Goal: Task Accomplishment & Management: Complete application form

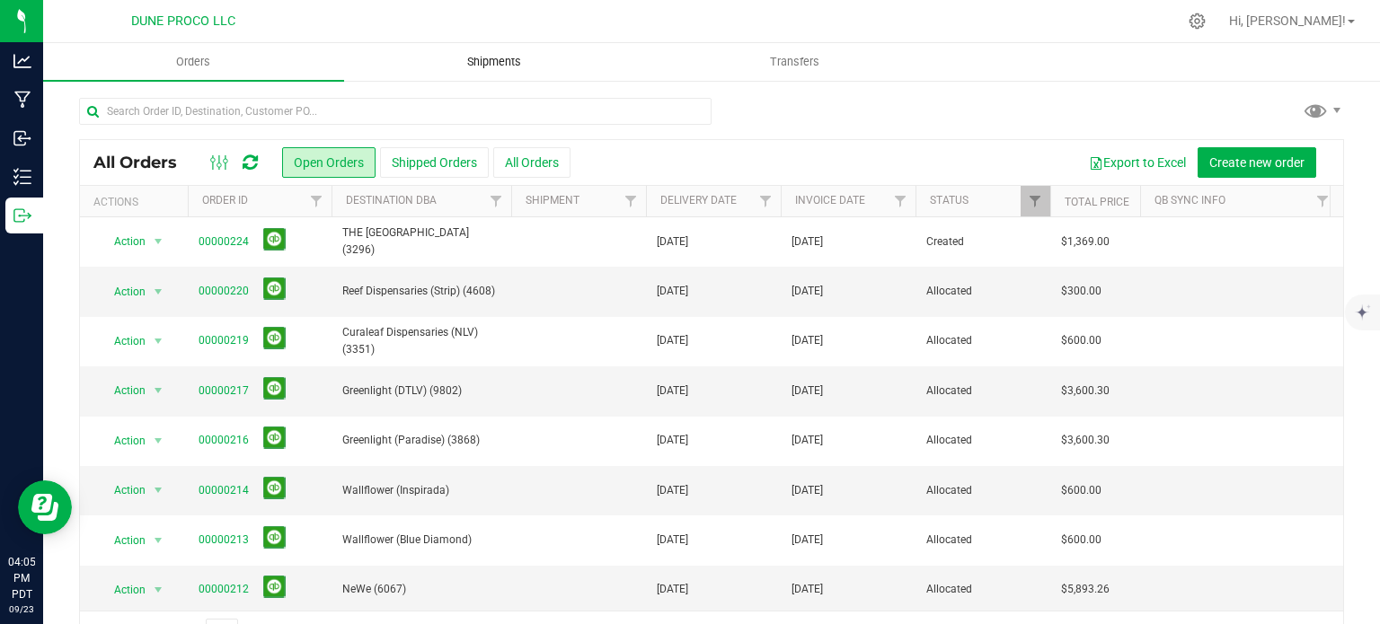
click at [464, 61] on span "Shipments" at bounding box center [494, 62] width 102 height 16
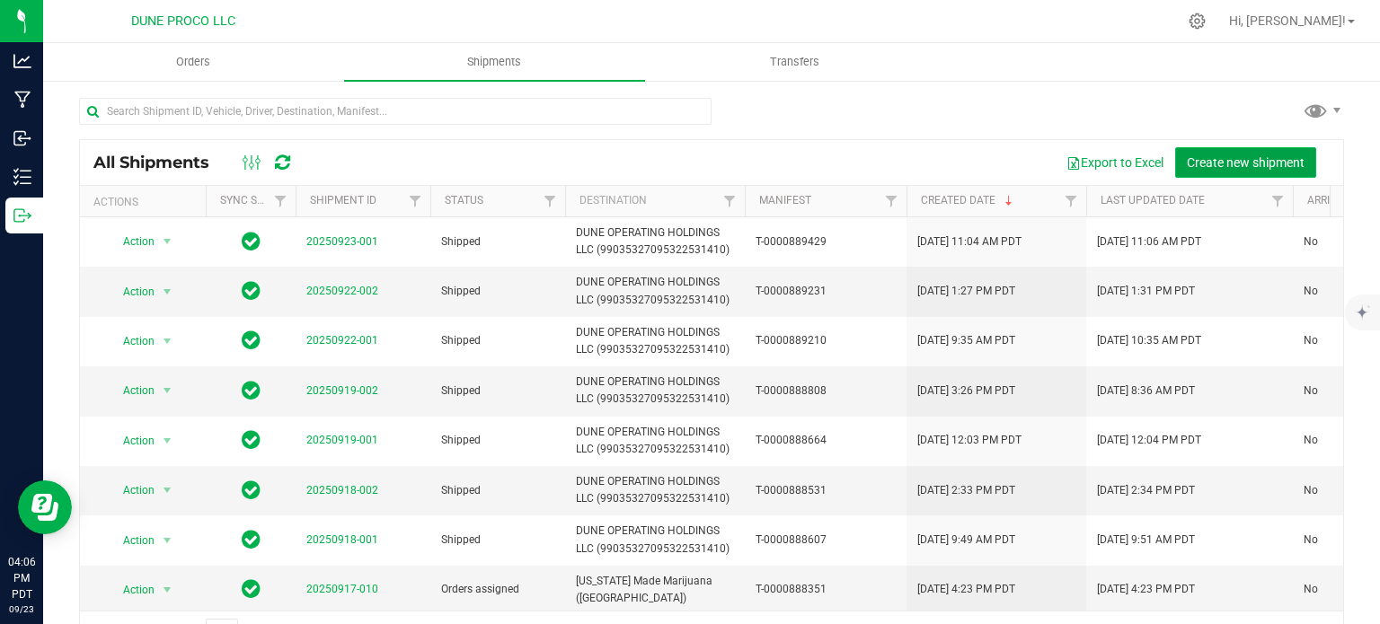
click at [1252, 147] on button "Create new shipment" at bounding box center [1245, 162] width 141 height 31
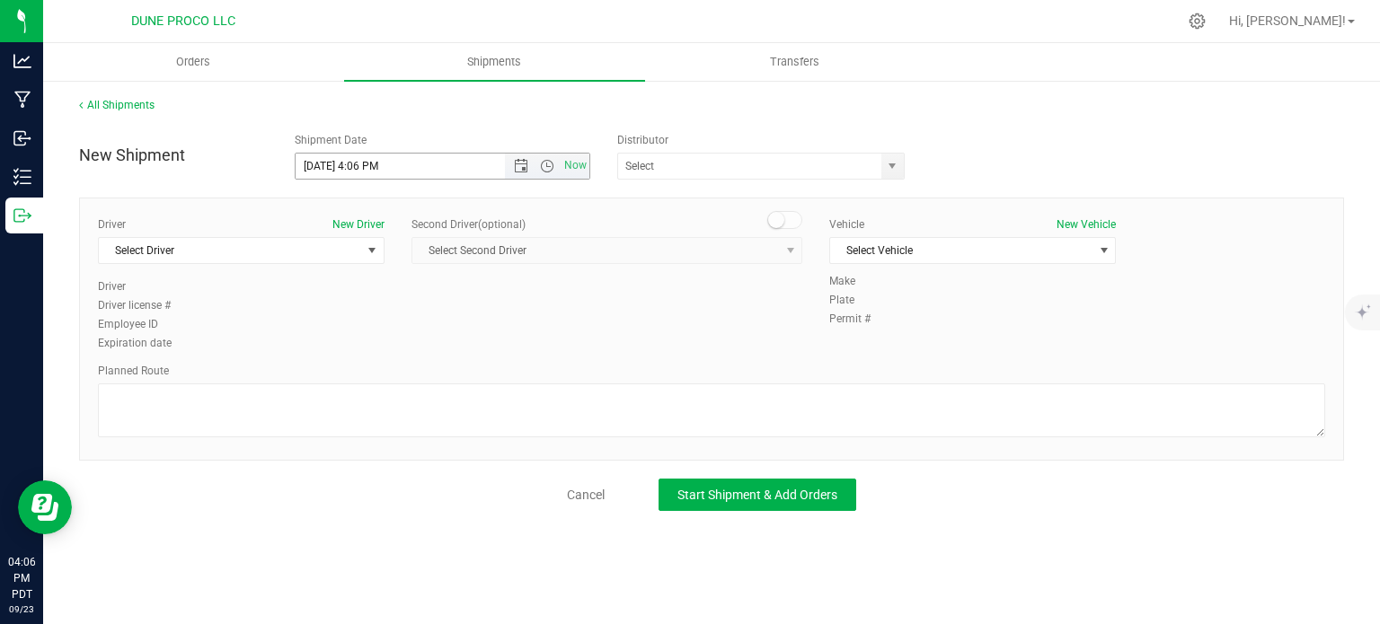
click at [323, 168] on input "[DATE] 4:06 PM" at bounding box center [416, 166] width 241 height 25
drag, startPoint x: 423, startPoint y: 175, endPoint x: 356, endPoint y: 170, distance: 67.6
click at [356, 170] on input "[DATE] 4:06 PM" at bounding box center [416, 166] width 241 height 25
click at [895, 173] on span "select" at bounding box center [892, 166] width 22 height 25
type input "[DATE] 3:00 PM"
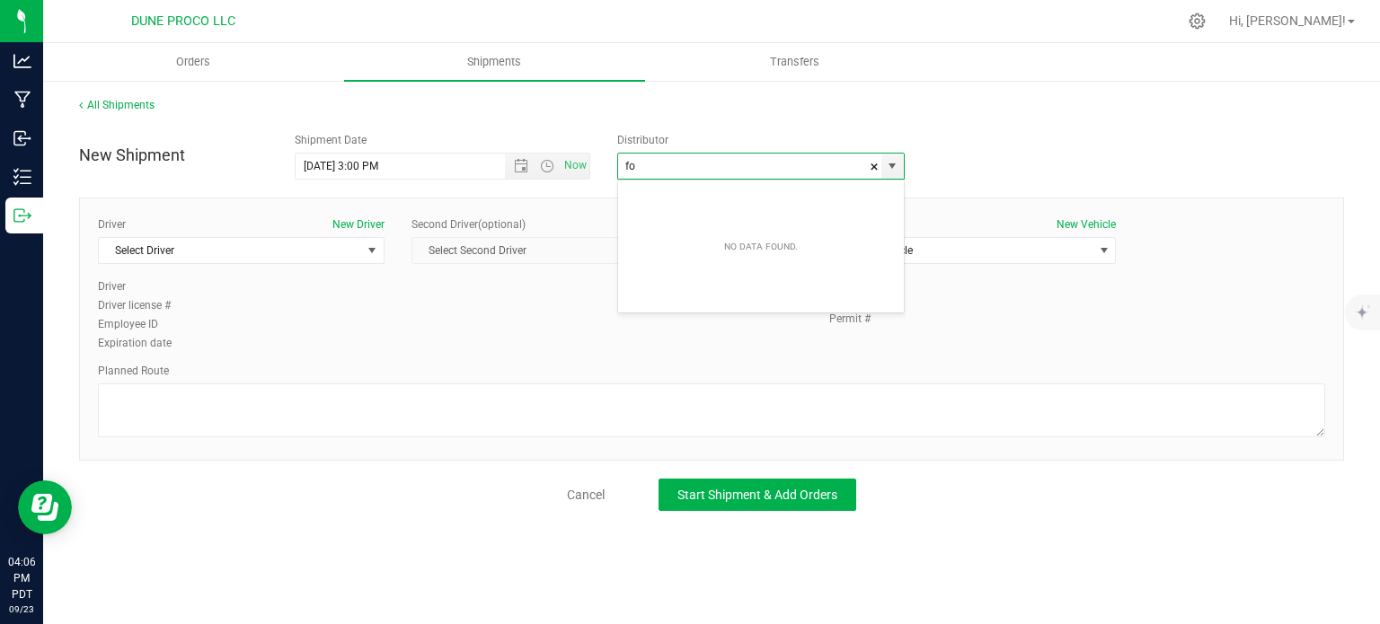
type input "f"
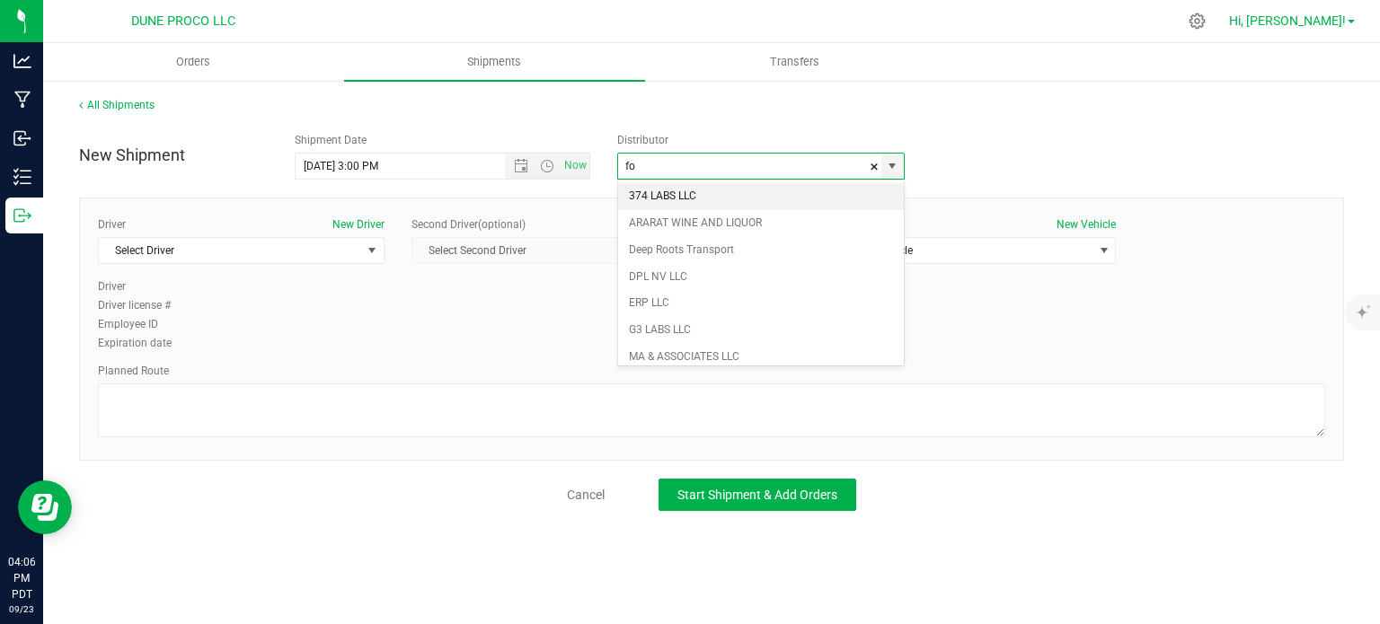
type input "374 LABS LLC"
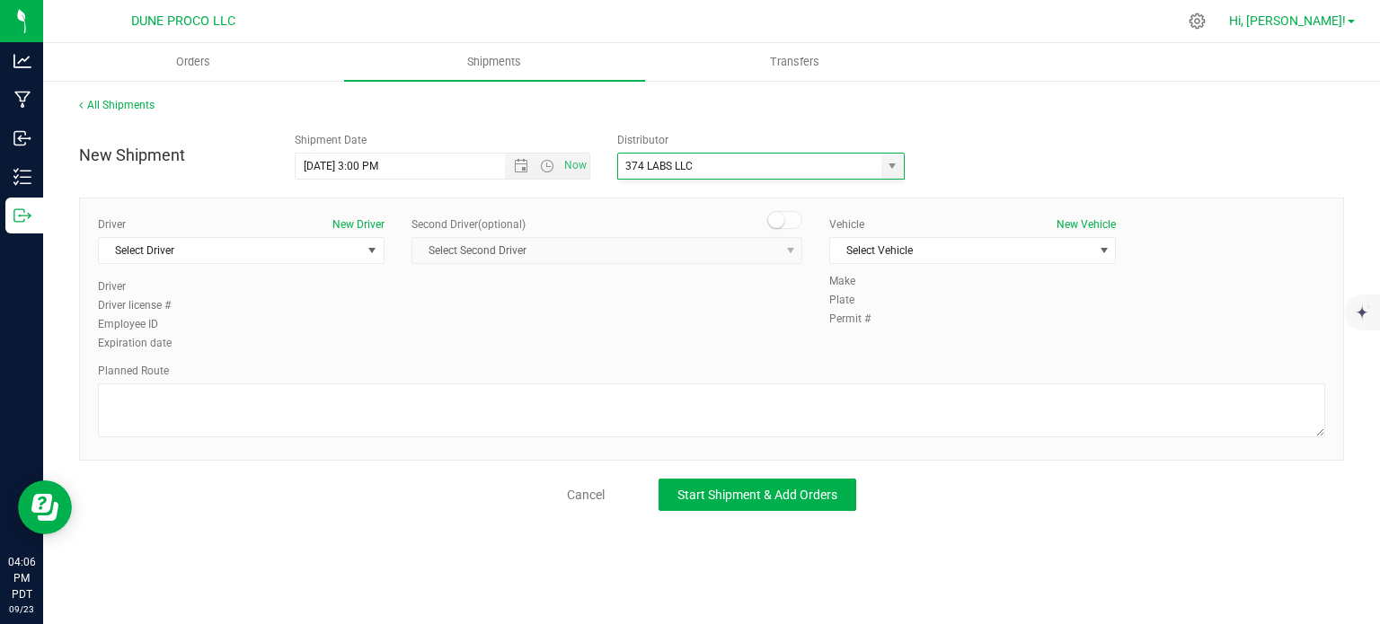
click at [1351, 22] on span at bounding box center [1351, 22] width 7 height 4
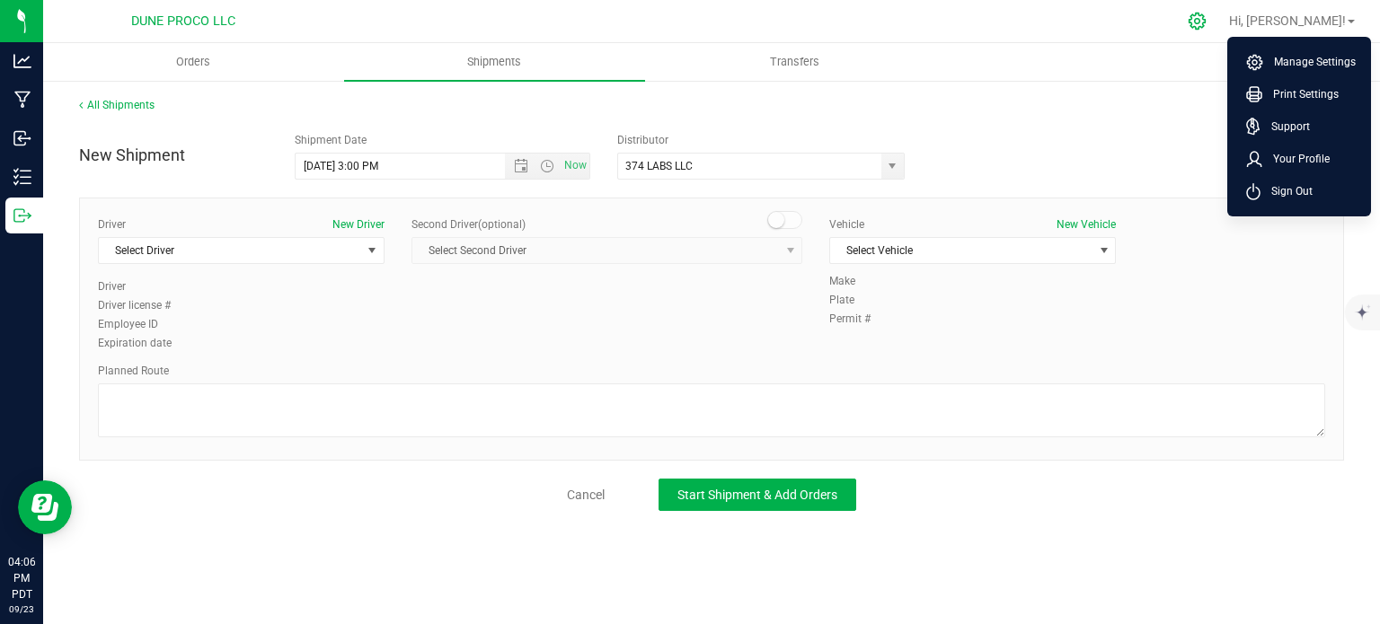
click at [1220, 28] on div at bounding box center [1197, 21] width 45 height 39
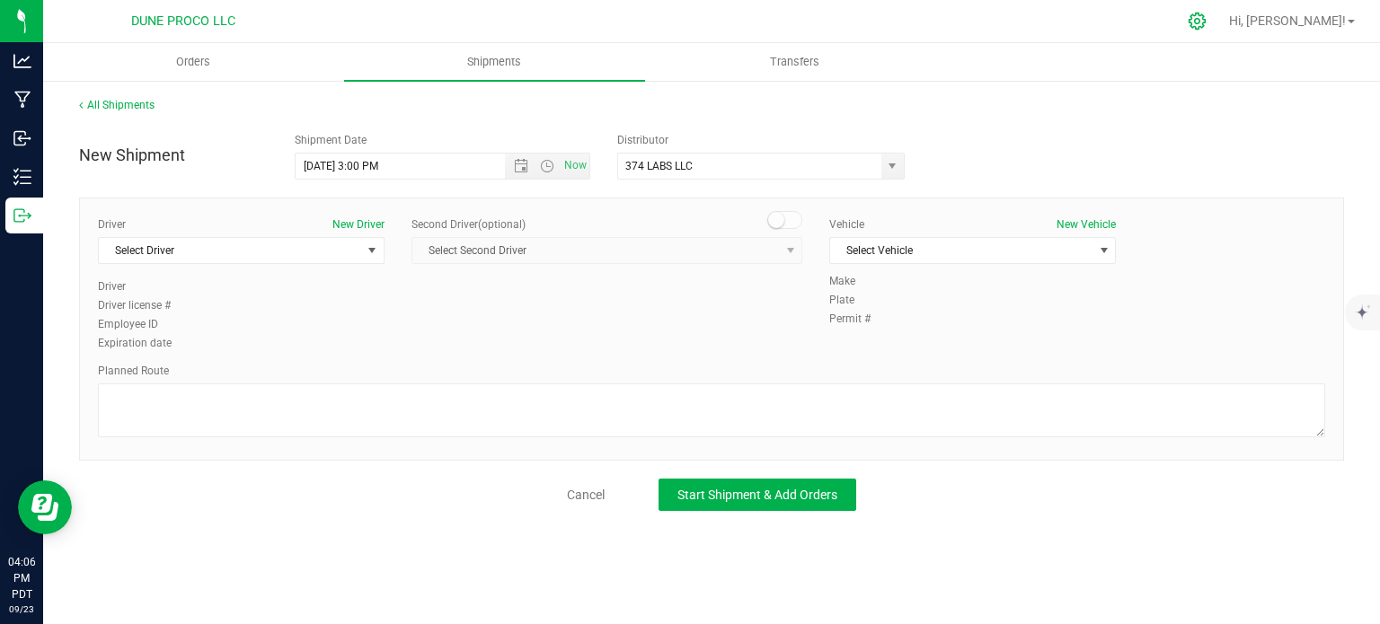
click at [1206, 28] on icon at bounding box center [1197, 21] width 17 height 17
click at [325, 164] on input "[DATE] 4:26 PM" at bounding box center [416, 166] width 241 height 25
click at [449, 56] on span "Shipments" at bounding box center [494, 62] width 102 height 16
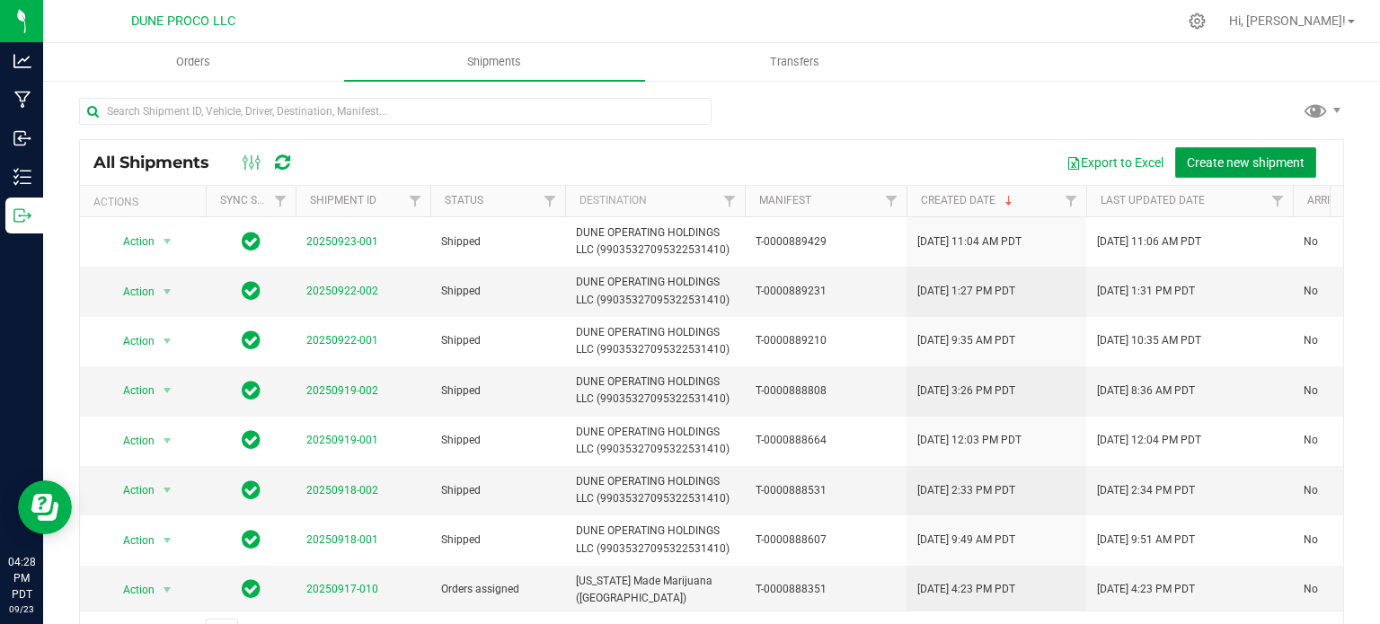
click at [1237, 158] on span "Create new shipment" at bounding box center [1246, 162] width 118 height 14
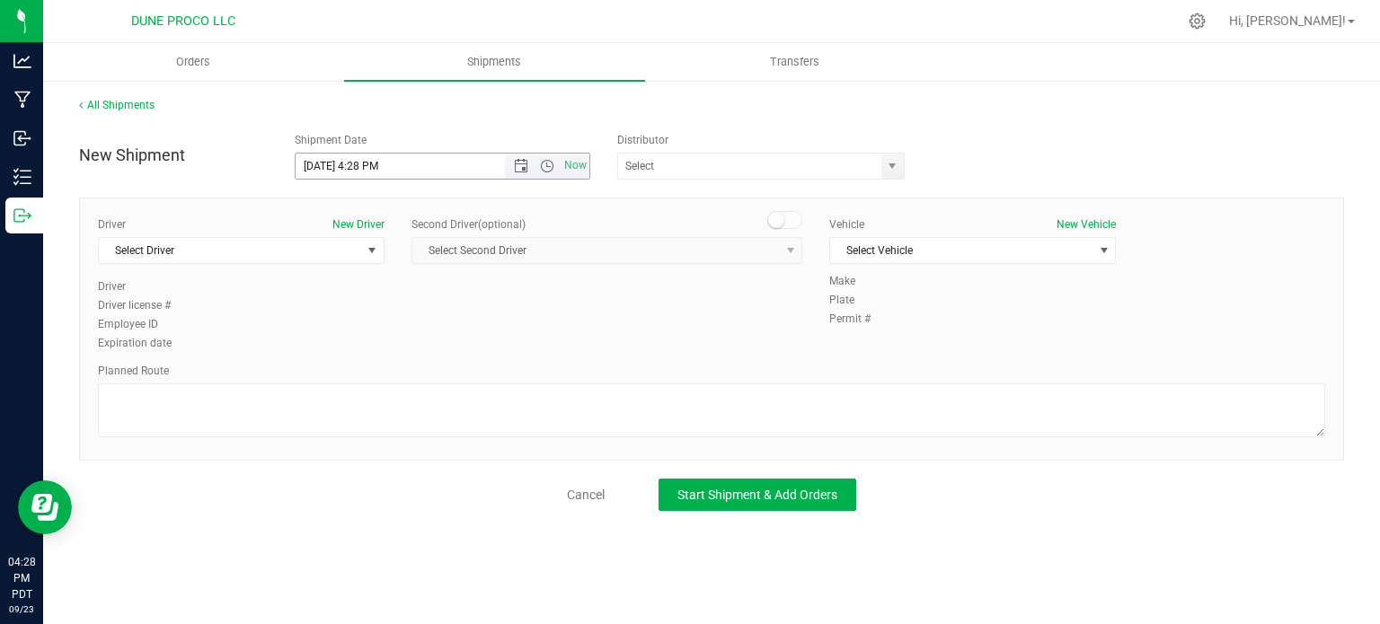
click at [327, 166] on input "9/23/2025 4:28 PM" at bounding box center [416, 166] width 241 height 25
click at [465, 159] on input "9/24/2025 4:28 PM" at bounding box center [416, 166] width 241 height 25
click at [895, 172] on span "select" at bounding box center [892, 166] width 14 height 14
type input "9/24/2025 3:00 PM"
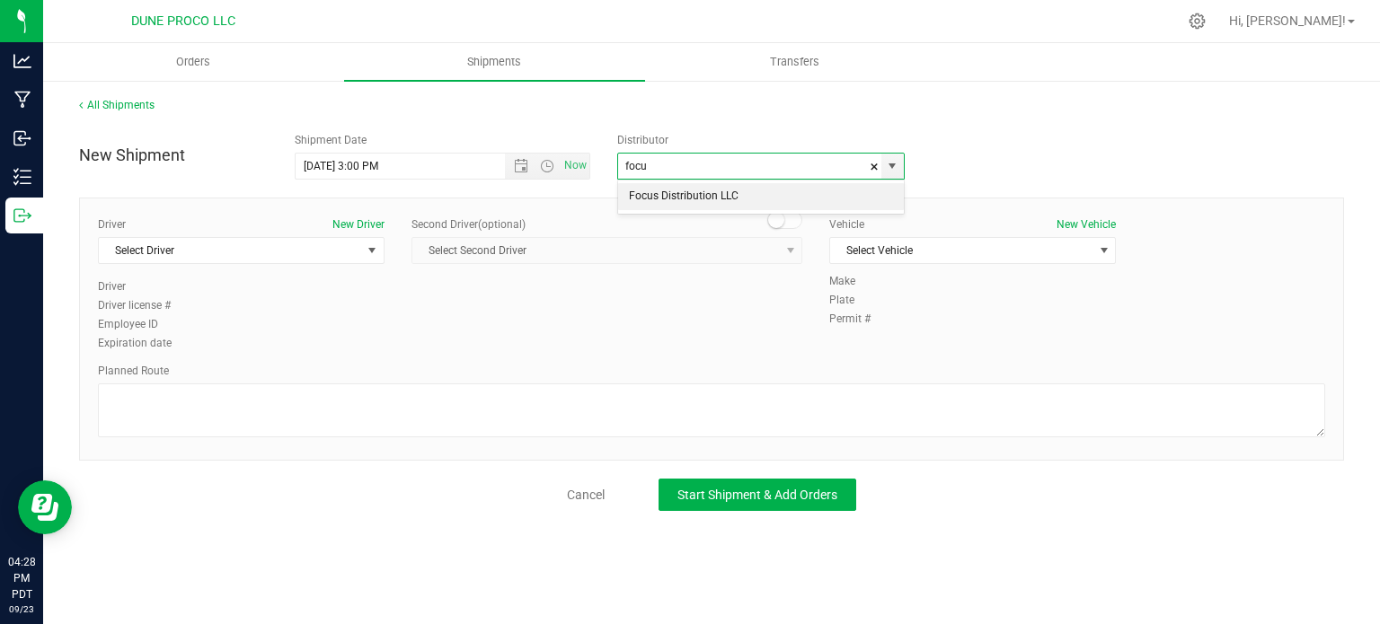
click at [816, 199] on li "Focus Distribution LLC" at bounding box center [761, 196] width 286 height 27
type input "Focus Distribution LLC"
click at [376, 260] on span "select" at bounding box center [372, 250] width 22 height 25
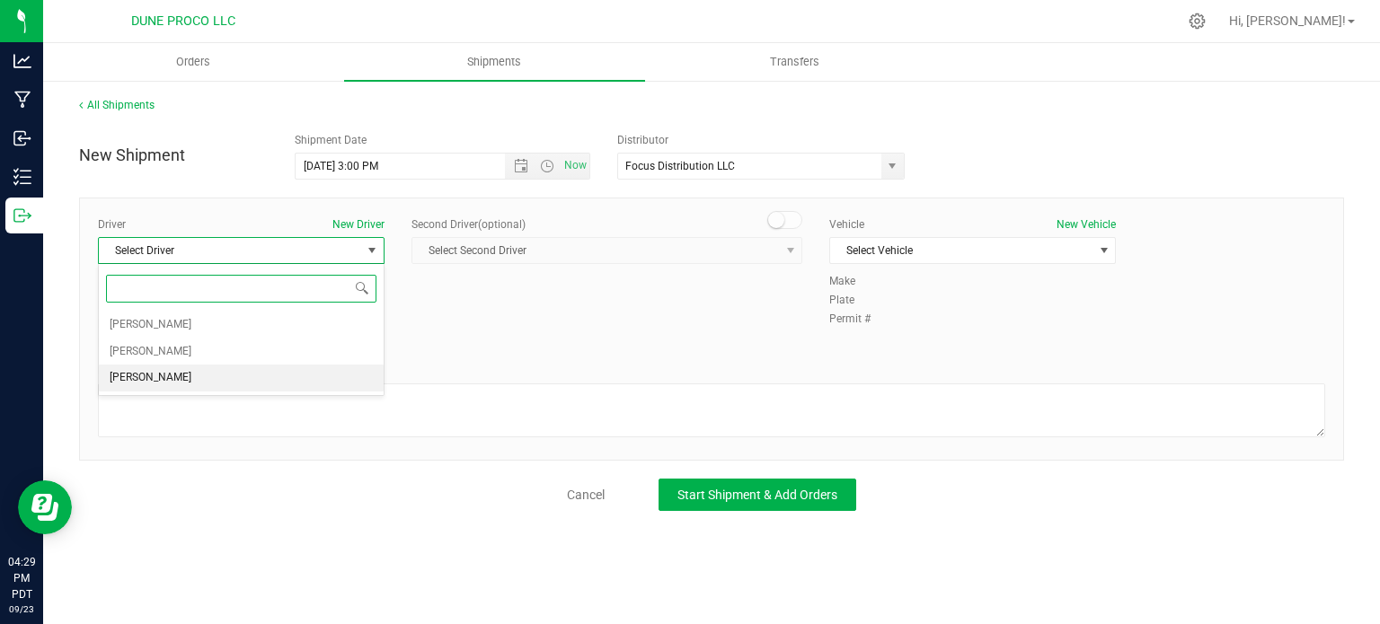
click at [219, 384] on li "TBD TBD" at bounding box center [241, 378] width 285 height 27
click at [948, 254] on span "Select Vehicle" at bounding box center [961, 250] width 262 height 25
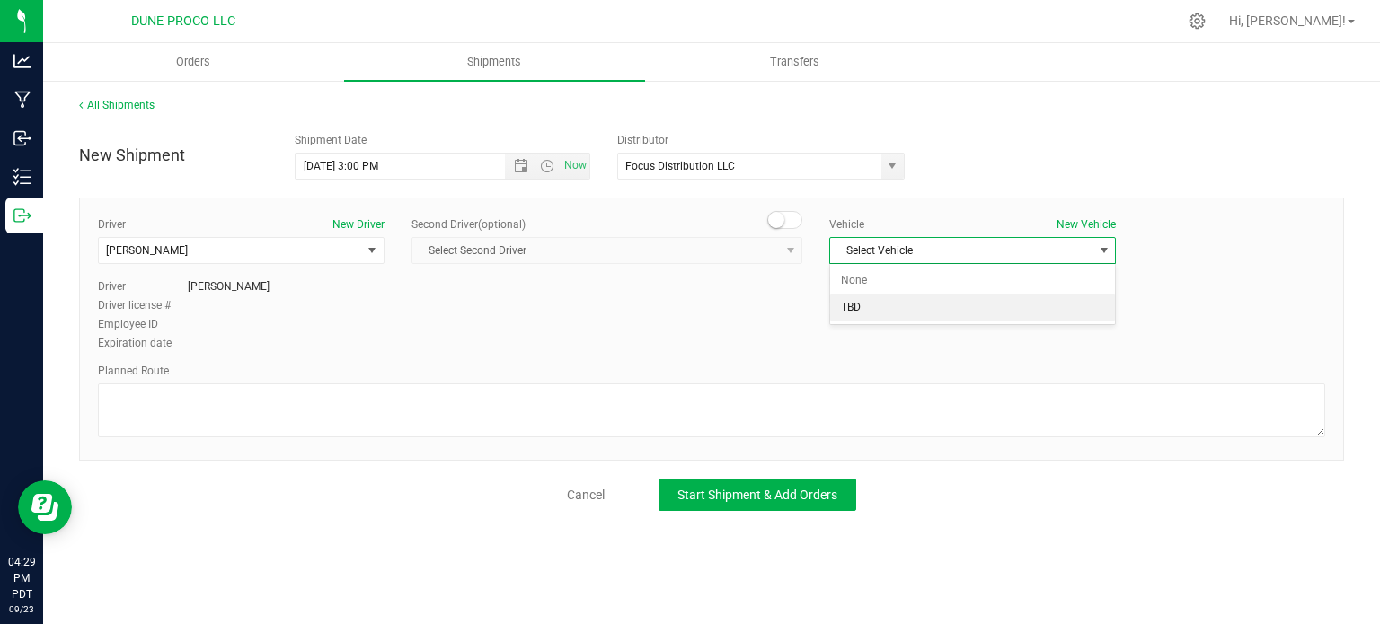
click at [890, 307] on li "TBD" at bounding box center [972, 308] width 285 height 27
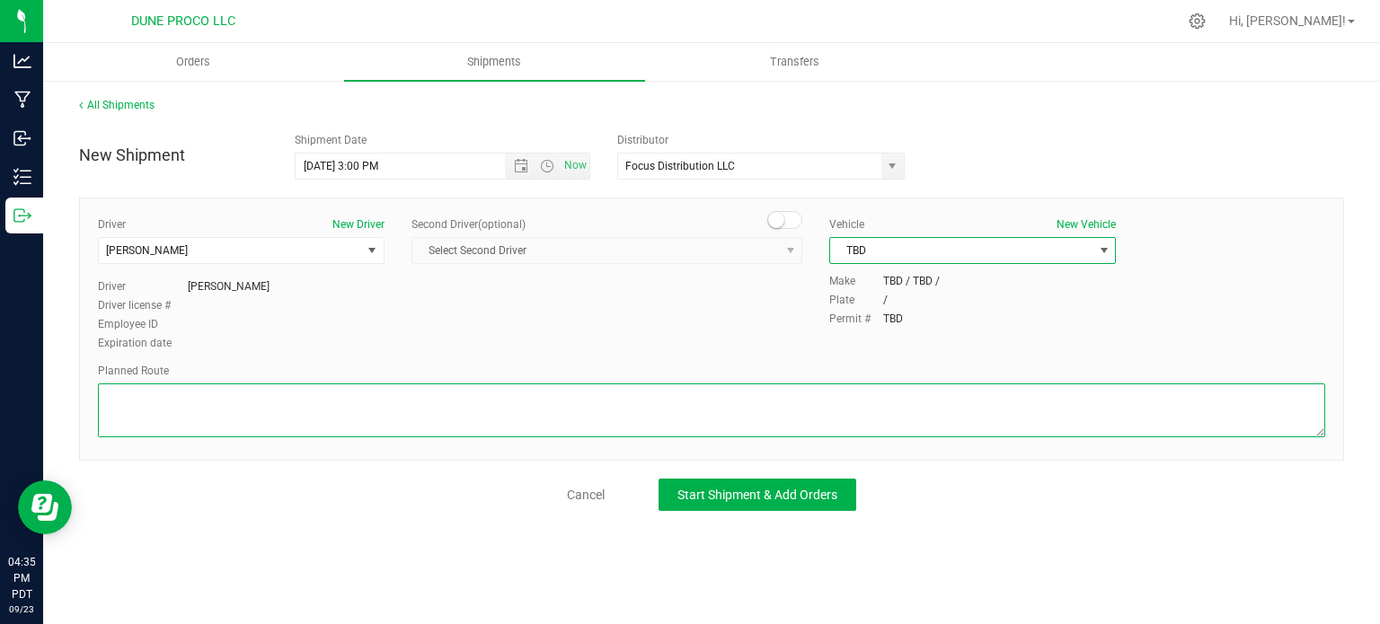
click at [295, 420] on textarea at bounding box center [711, 411] width 1227 height 54
paste textarea "1555 Shoshone Cir Elko , NV89801"
click at [345, 432] on textarea at bounding box center [711, 411] width 1227 height 54
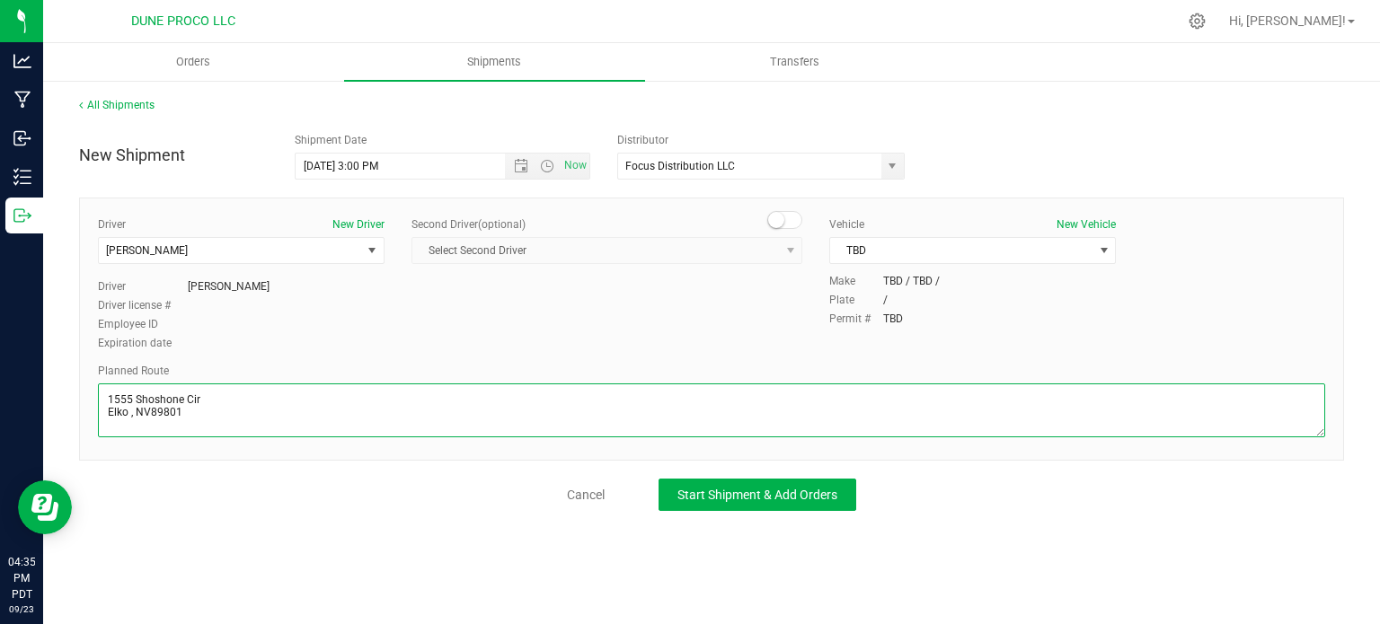
paste textarea "Get on I-15 N/US-93 N from E Alexander Rd, Losee Rd and E Craig Rd 6 min (2.4 m…"
click at [344, 411] on textarea at bounding box center [711, 411] width 1227 height 54
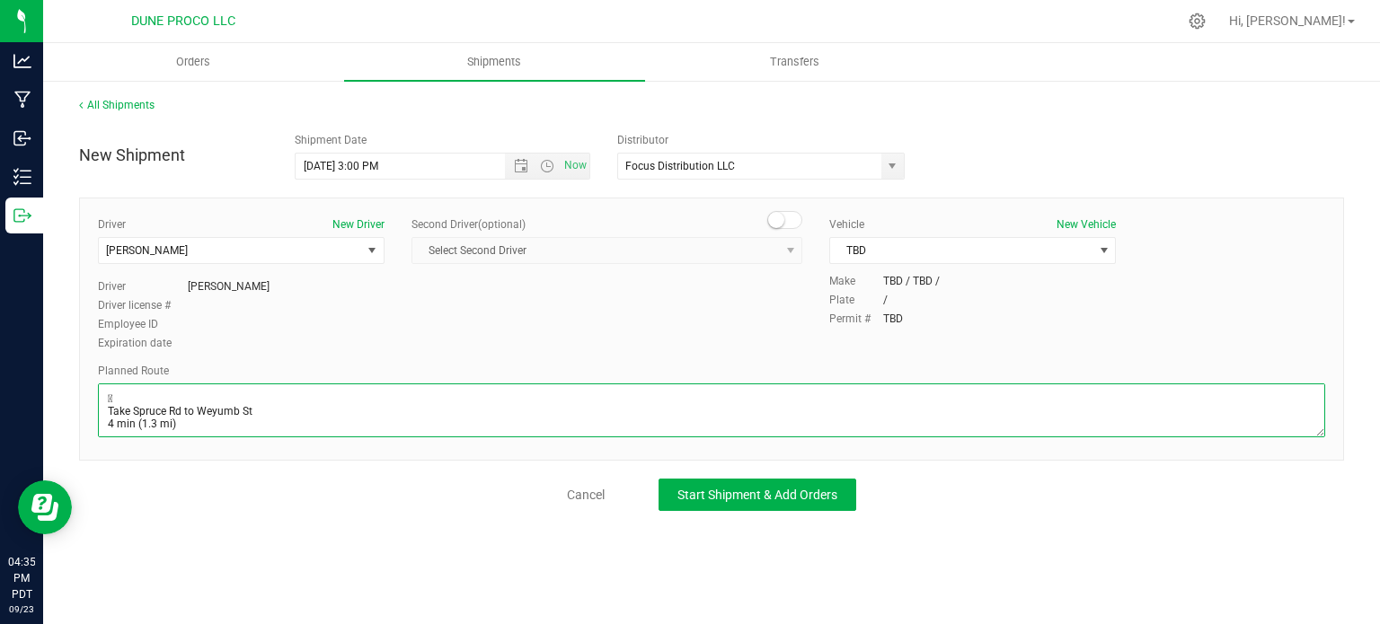
click at [344, 411] on textarea at bounding box center [711, 411] width 1227 height 54
paste textarea
type textarea "1555 Shoshone Cir Get on I-15 N/US-93 N from E Alexander Rd, Losee Rd and E Cra…"
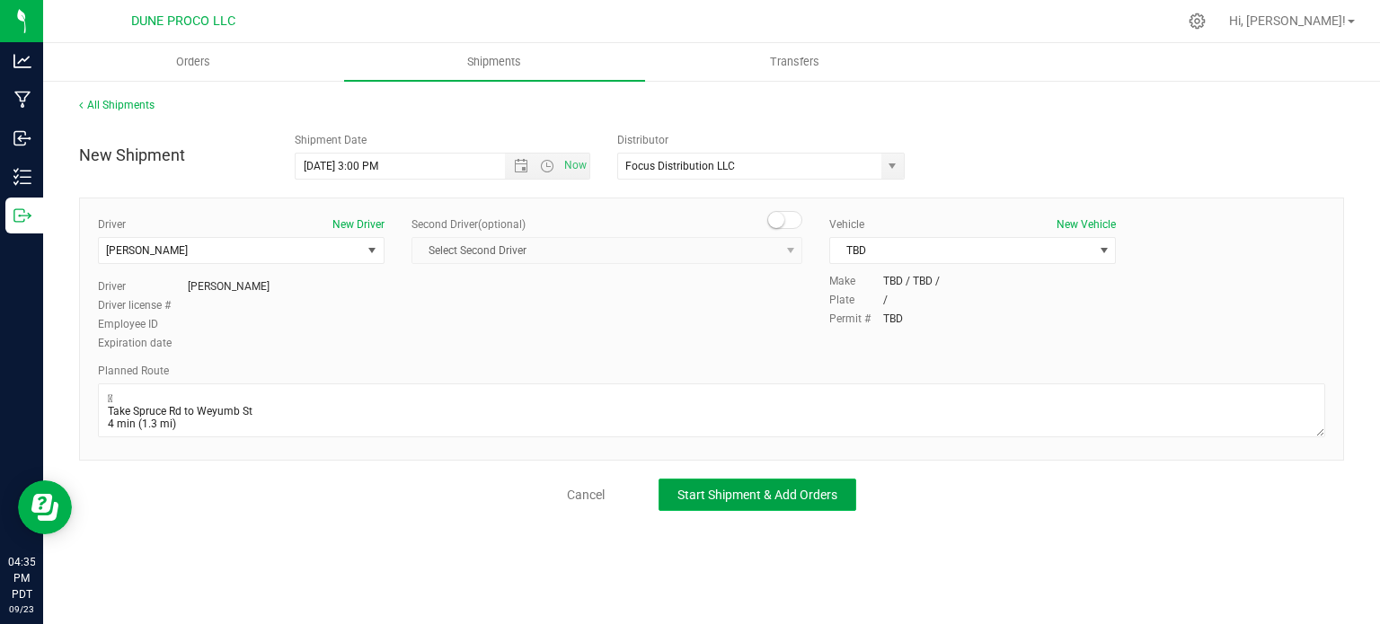
click at [720, 498] on span "Start Shipment & Add Orders" at bounding box center [758, 495] width 160 height 14
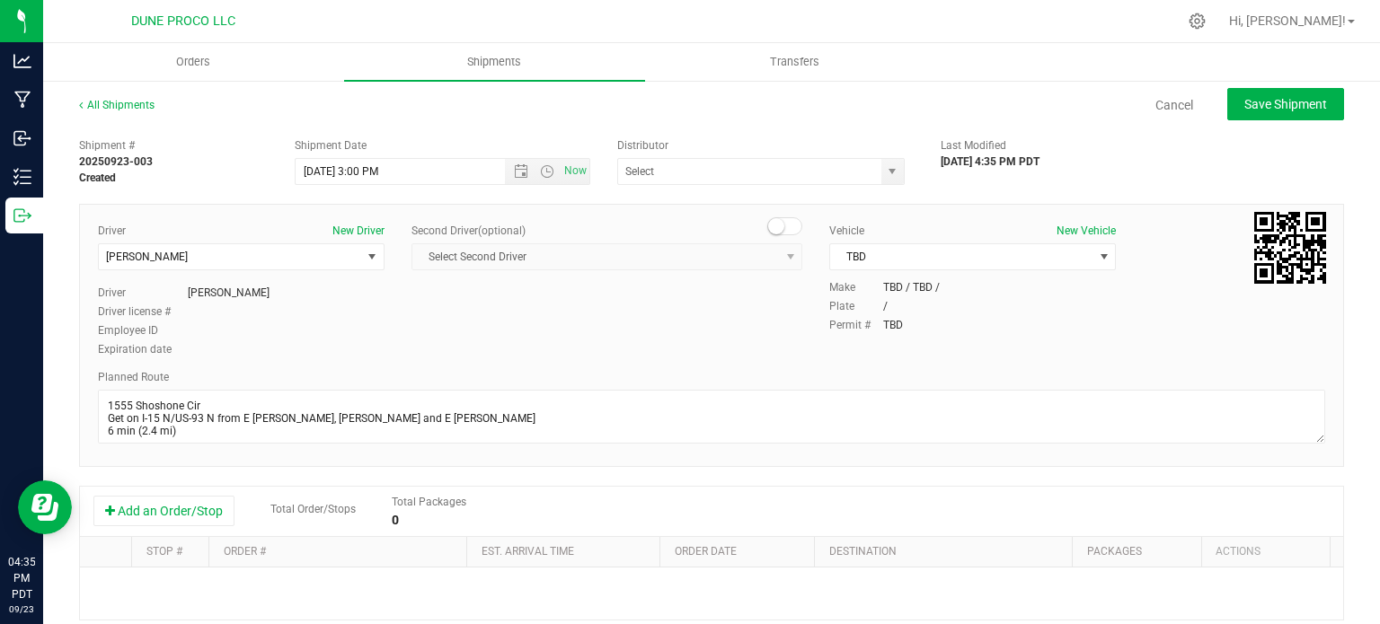
type input "Focus Distribution LLC"
click at [150, 510] on button "Add an Order/Stop" at bounding box center [163, 511] width 141 height 31
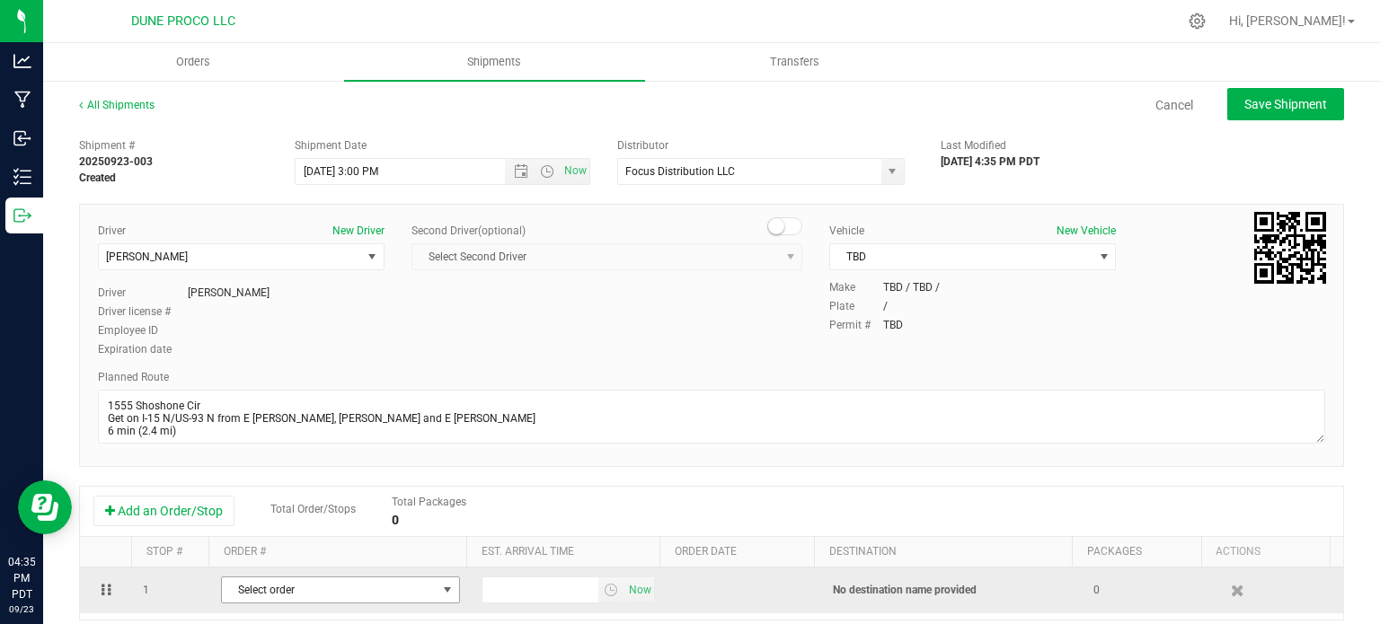
click at [251, 588] on span "Select order" at bounding box center [329, 590] width 215 height 25
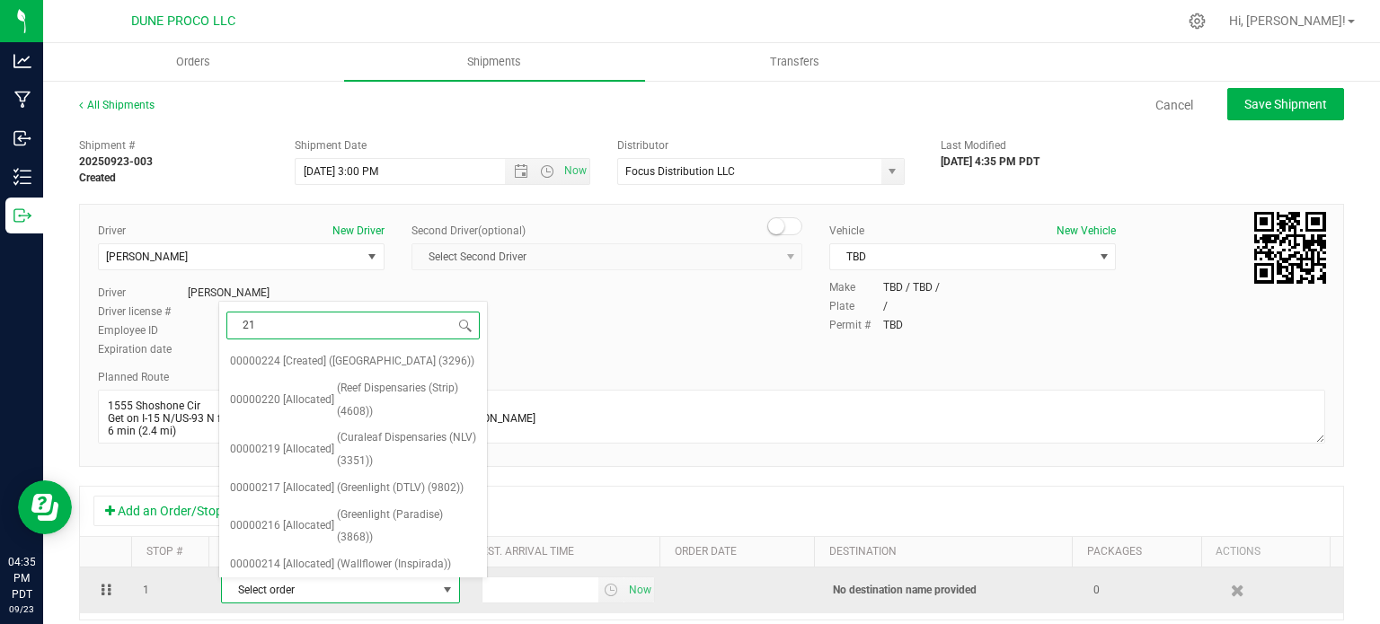
type input "212"
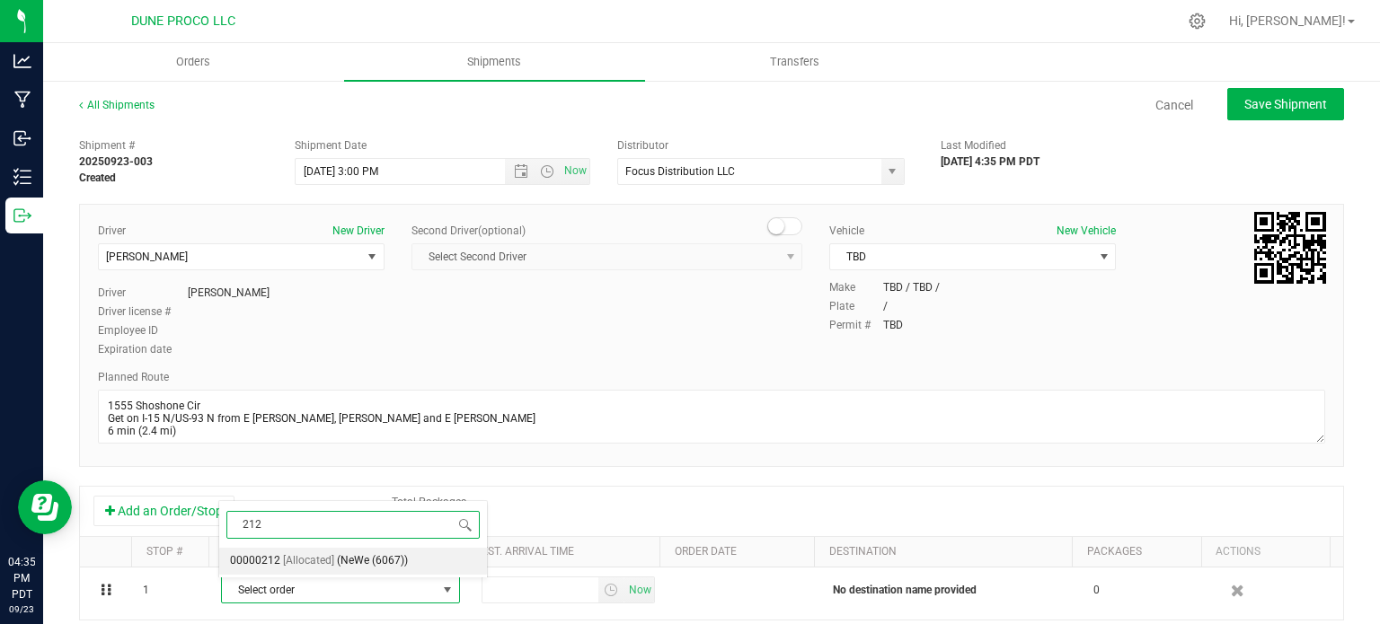
click at [368, 553] on span "(NeWe (6067))" at bounding box center [372, 561] width 71 height 23
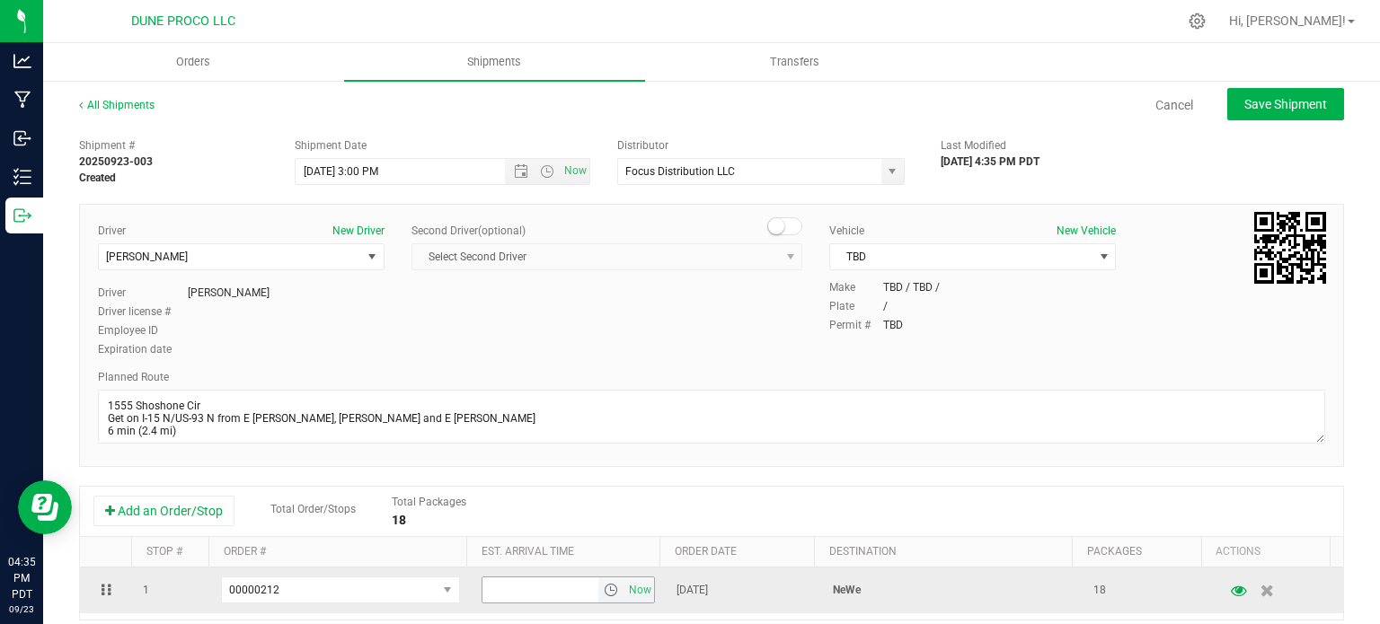
click at [496, 592] on input "text" at bounding box center [541, 590] width 117 height 25
type input "5:00 PM"
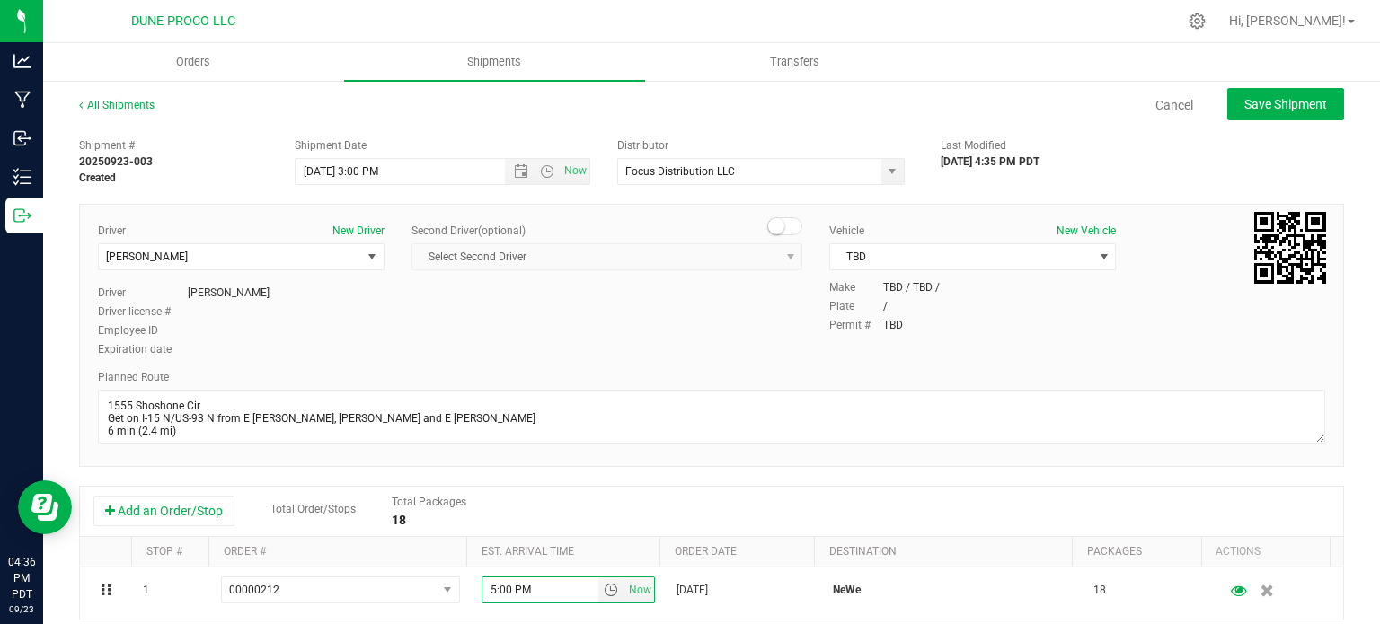
click at [1236, 86] on div "All Shipments Cancel Save Shipment Shipment # 20250923-003 Created Shipment Dat…" at bounding box center [711, 498] width 1337 height 838
click at [1227, 104] on button "Save Shipment" at bounding box center [1285, 104] width 117 height 32
type input "9/24/2025 10:00 PM"
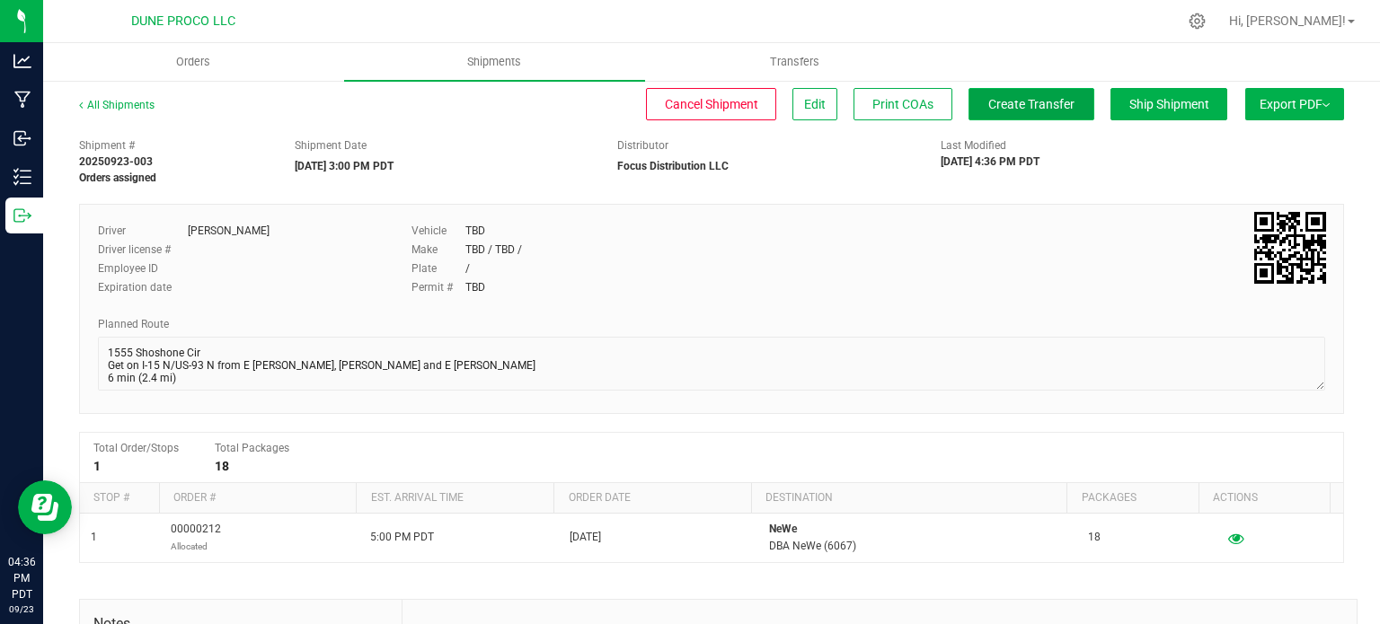
click at [1014, 105] on span "Create Transfer" at bounding box center [1031, 104] width 86 height 14
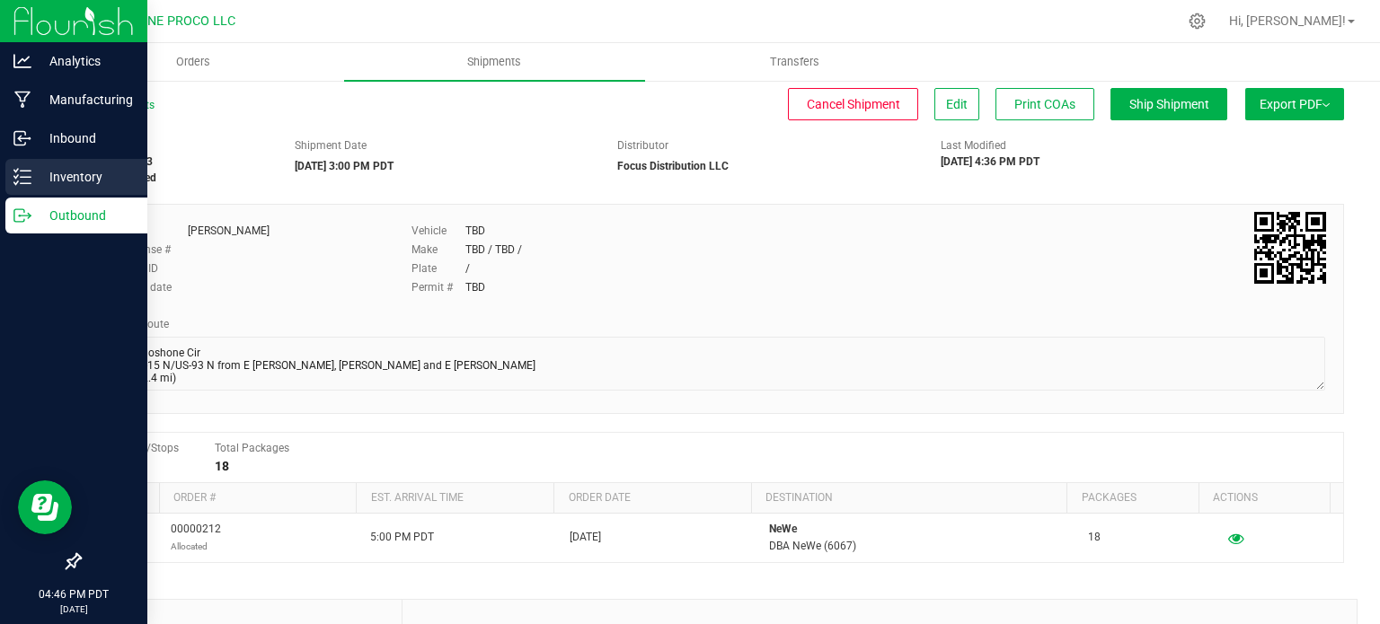
click at [29, 173] on icon at bounding box center [22, 177] width 18 height 18
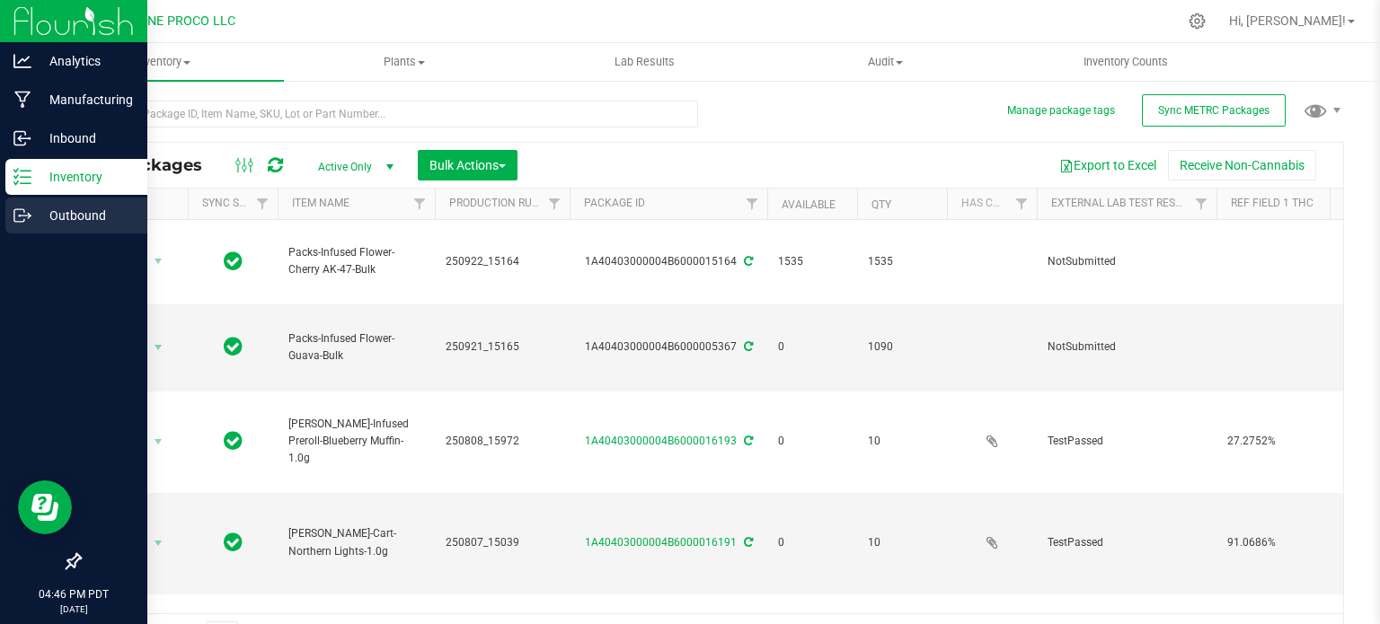
click at [33, 215] on p "Outbound" at bounding box center [85, 216] width 108 height 22
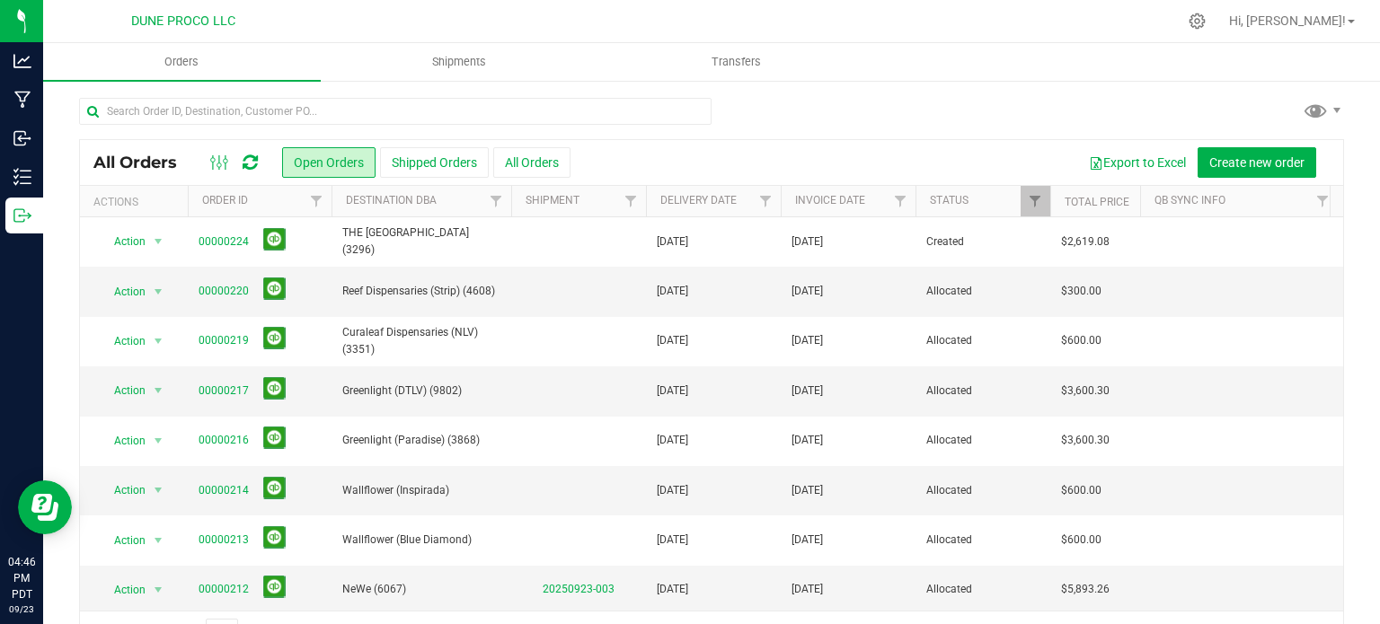
click at [1369, 21] on div "Hi, [PERSON_NAME]!" at bounding box center [1295, 21] width 154 height 35
click at [1347, 21] on link "Hi, [PERSON_NAME]!" at bounding box center [1292, 21] width 140 height 19
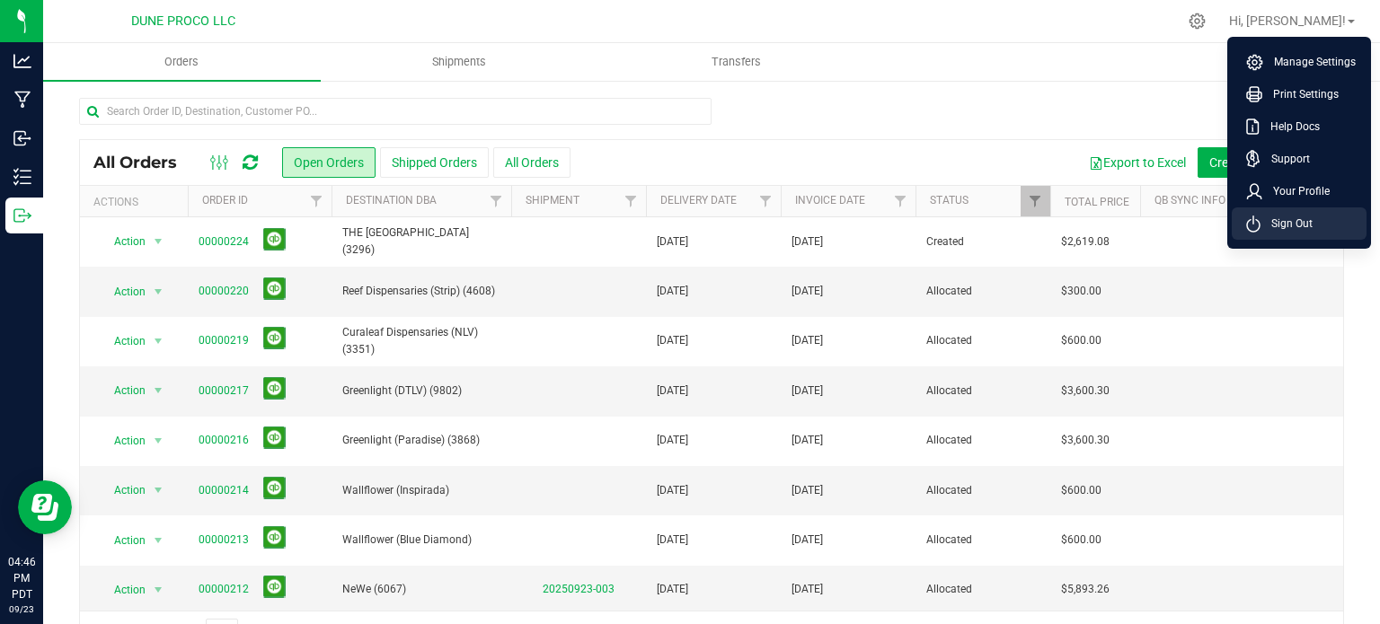
click at [1269, 225] on span "Sign Out" at bounding box center [1287, 224] width 52 height 18
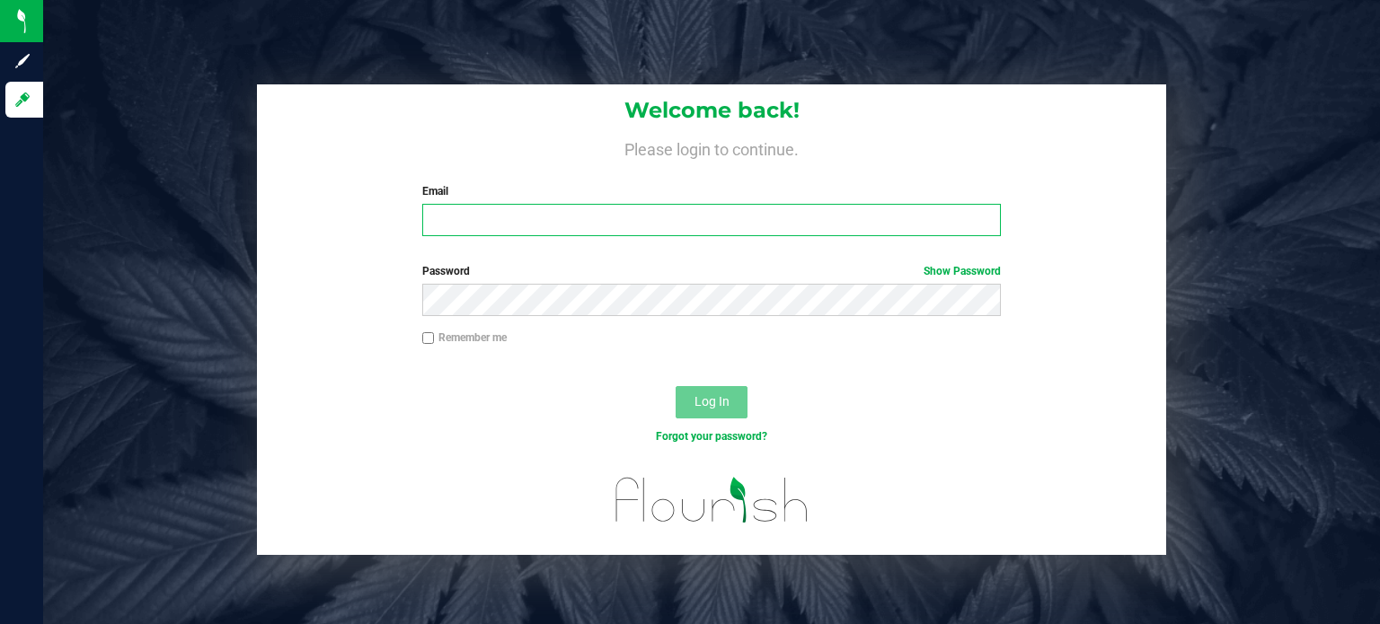
type input "max.o'donnell@cnduit.com"
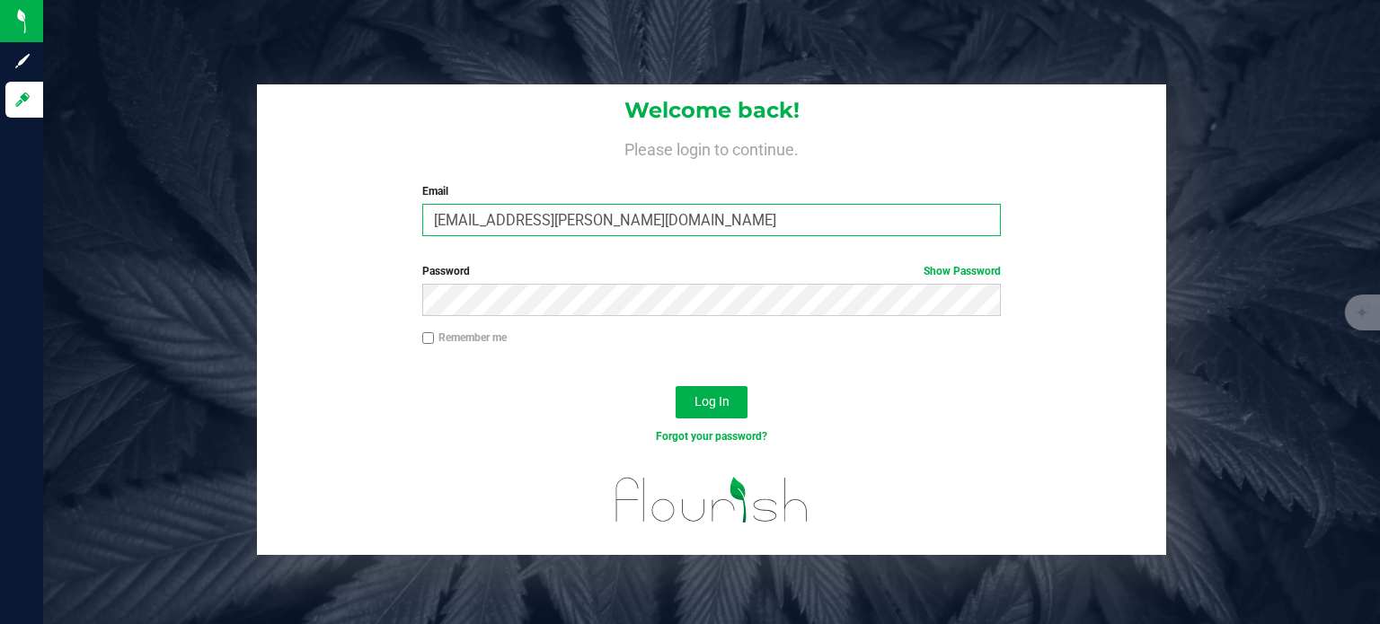
click at [651, 217] on input "max.o'donnell@cnduit.com" at bounding box center [712, 220] width 580 height 32
click at [625, 226] on input "max.o'donnell@cnduit.com" at bounding box center [712, 220] width 580 height 32
click at [536, 233] on input "max.o'donnell@cnduit.com" at bounding box center [712, 220] width 580 height 32
click at [534, 229] on input "max.o'donnell@cnduit.com" at bounding box center [712, 220] width 580 height 32
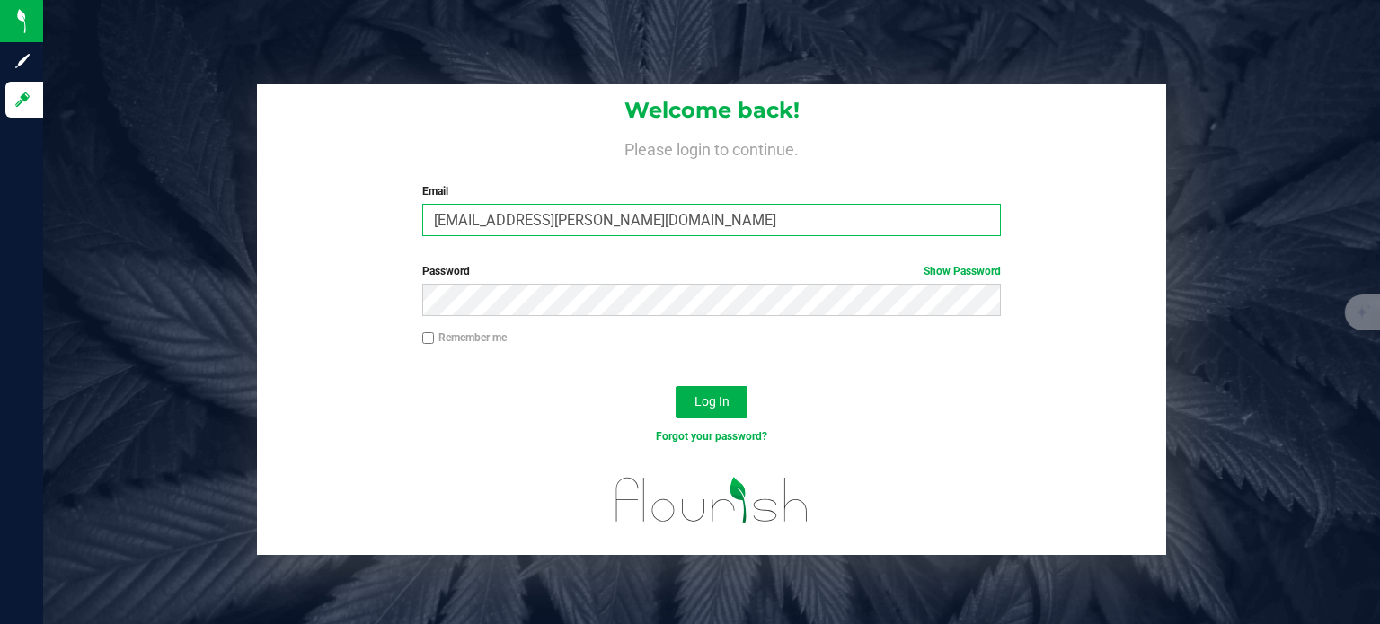
click at [534, 229] on input "max.o'donnell@cnduit.com" at bounding box center [712, 220] width 580 height 32
click at [593, 219] on input "max.o'donnell@cnduit.com" at bounding box center [712, 220] width 580 height 32
click at [575, 357] on div "Remember me" at bounding box center [711, 347] width 909 height 34
click at [566, 209] on input "max.o'donnell@cnduit.com" at bounding box center [712, 220] width 580 height 32
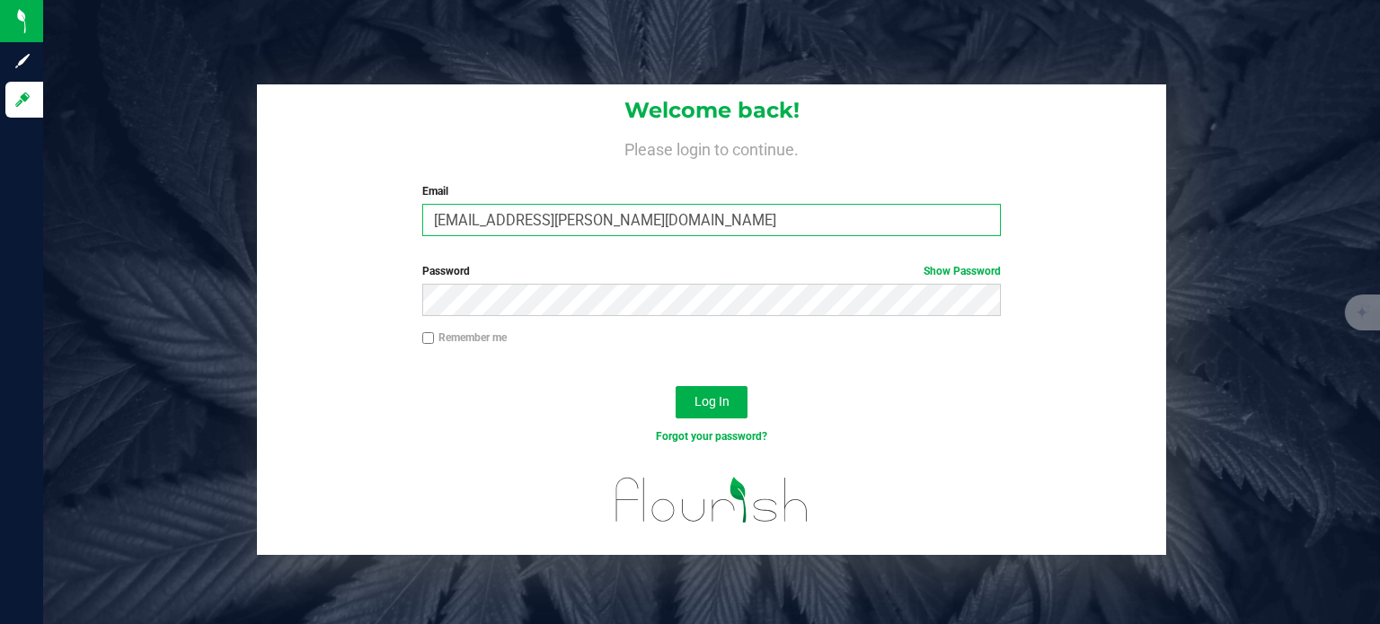
click at [566, 209] on input "max.o'donnell@cnduit.com" at bounding box center [712, 220] width 580 height 32
click at [447, 210] on input "max.o'donnell@cnduit.com" at bounding box center [712, 220] width 580 height 32
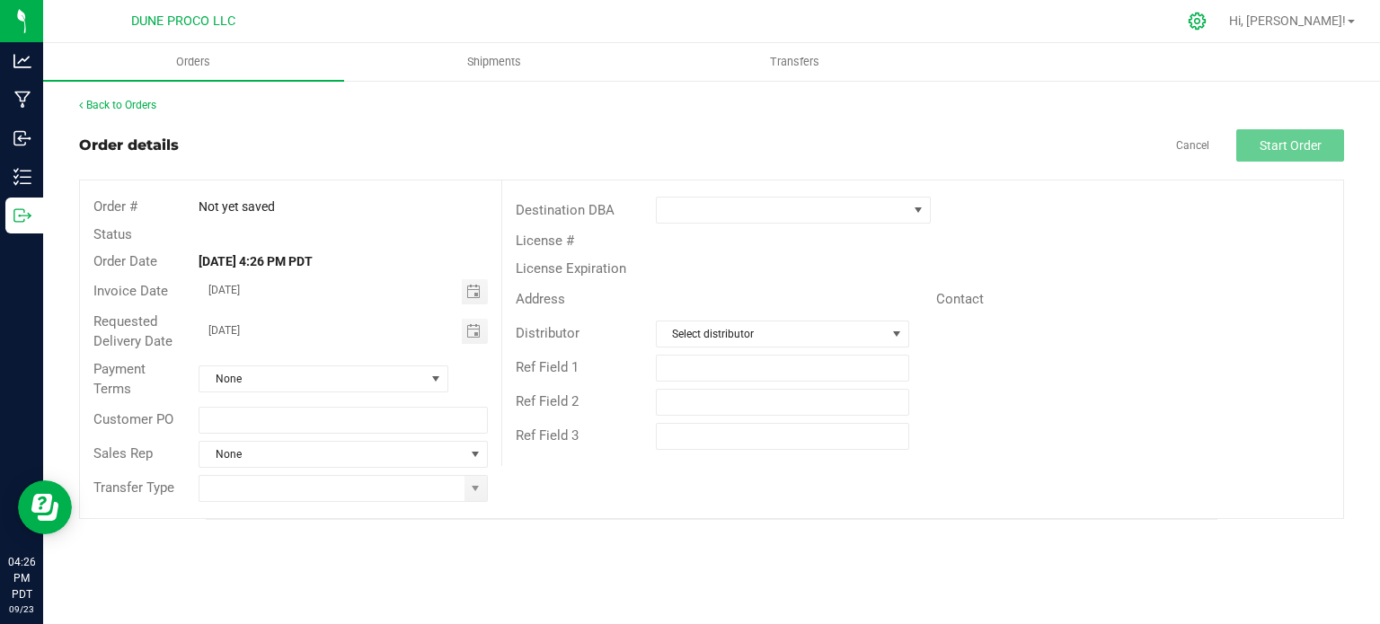
click at [1206, 28] on icon at bounding box center [1197, 21] width 17 height 17
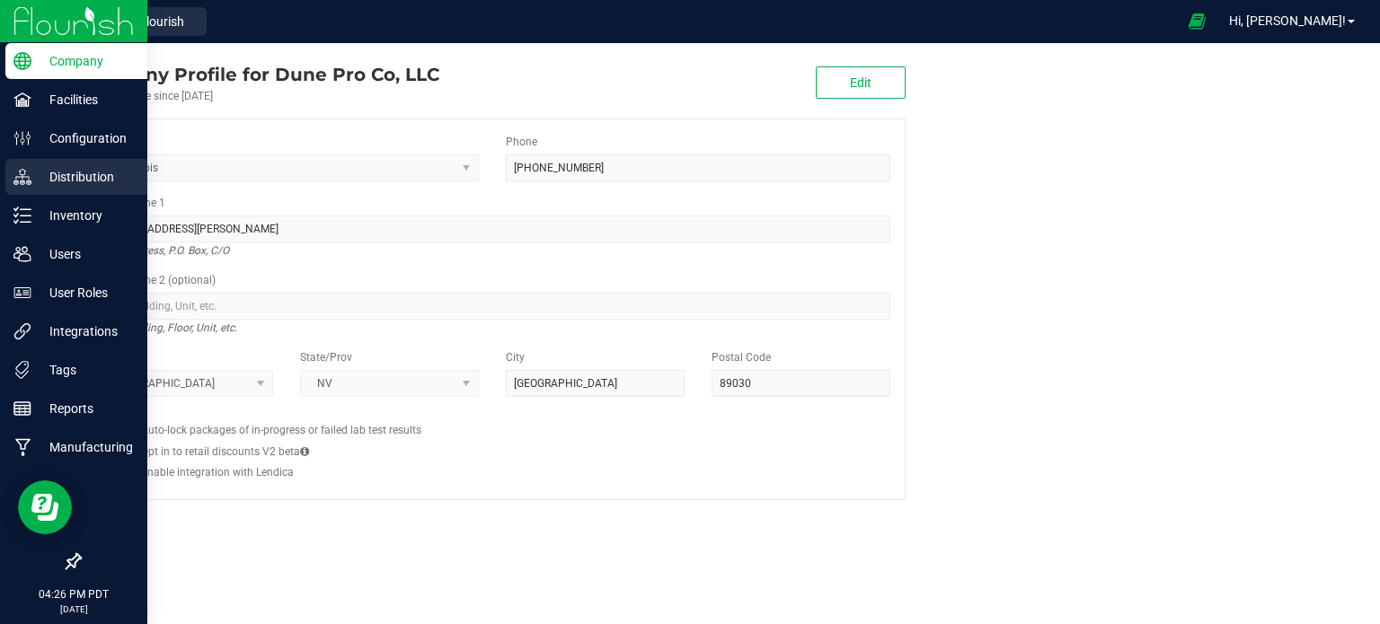
click at [68, 182] on p "Distribution" at bounding box center [85, 177] width 108 height 22
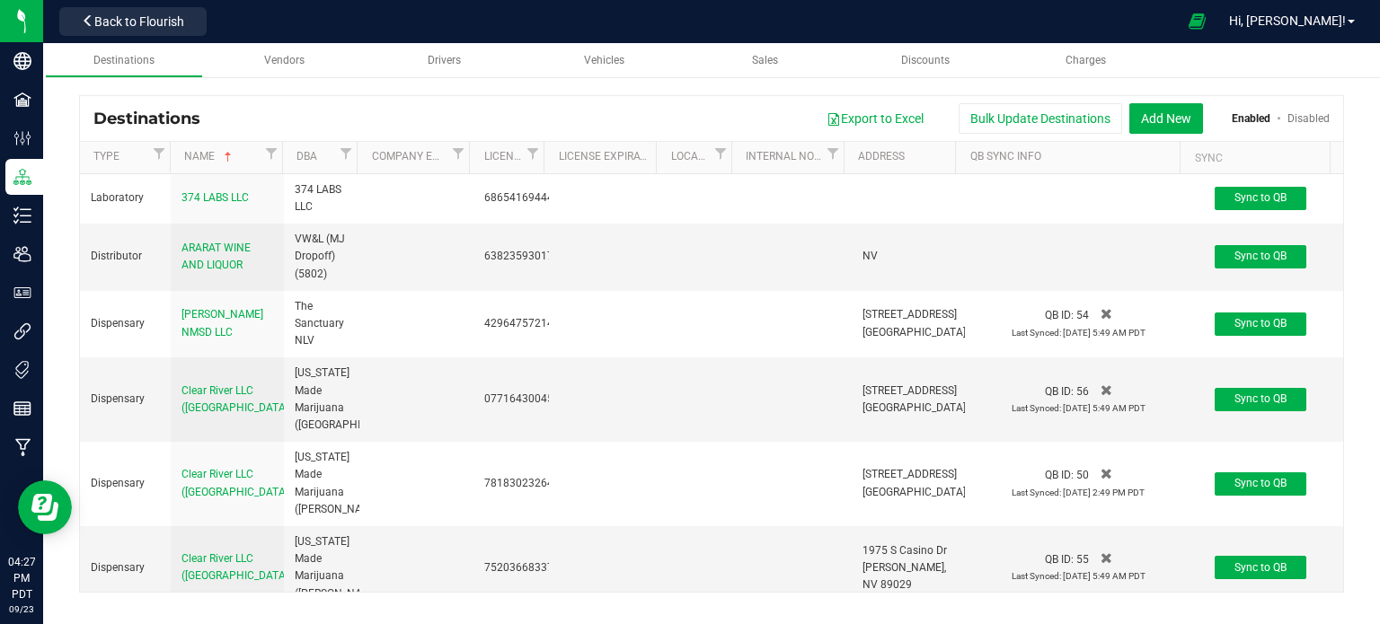
click at [791, 105] on div "Export to Excel Bulk Update Destinations Add New Enabled Disabled" at bounding box center [772, 118] width 1116 height 31
click at [1156, 124] on button "Add New" at bounding box center [1166, 118] width 74 height 31
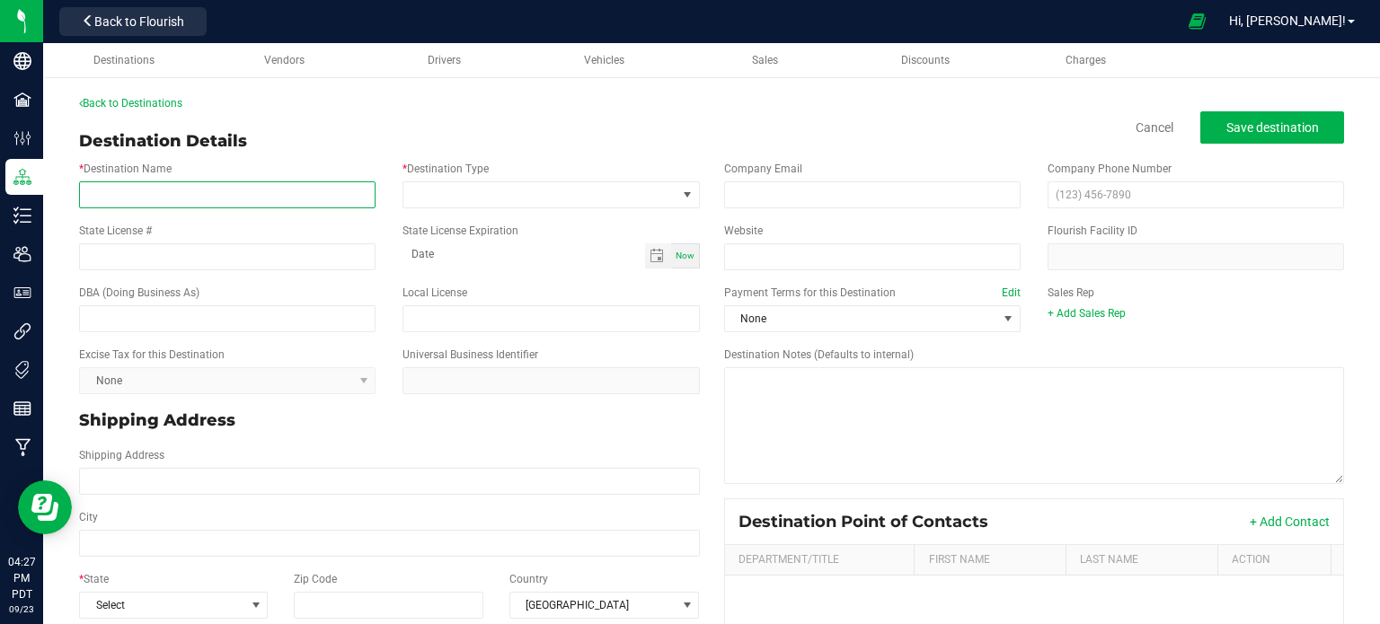
click at [247, 182] on input "* Destination Name" at bounding box center [227, 195] width 297 height 27
paste input "Focus Distribution LLC"
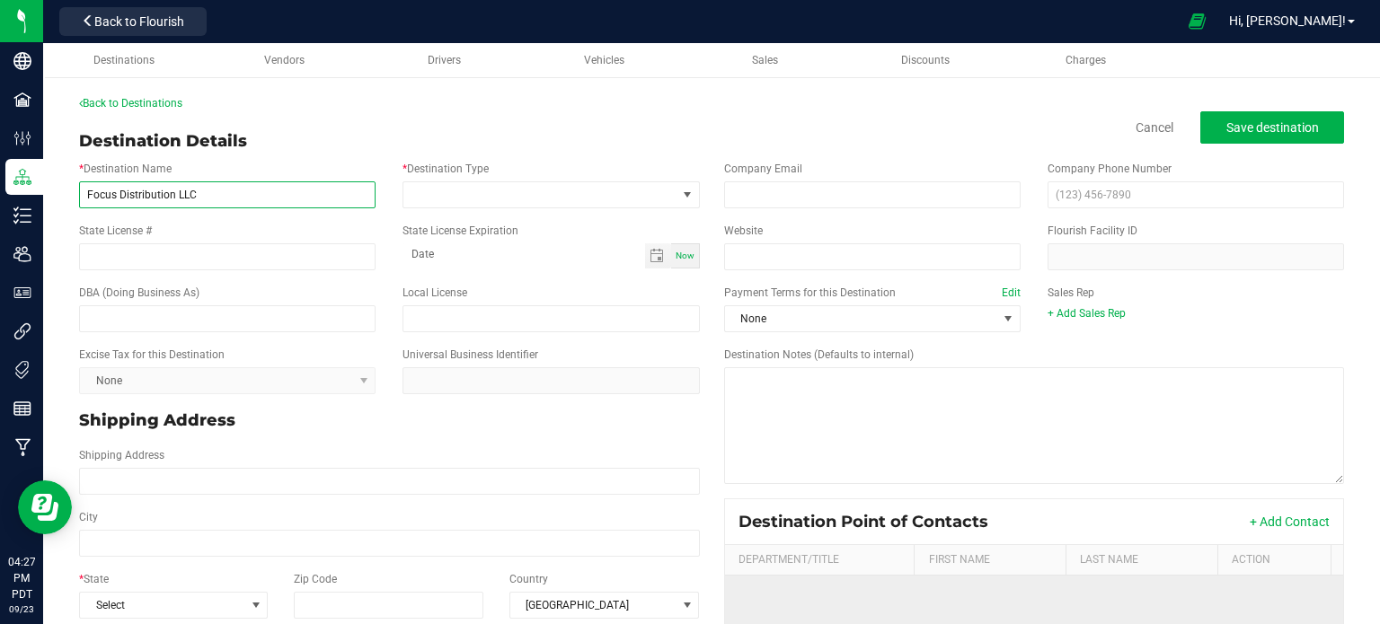
type input "Focus Distribution LLC"
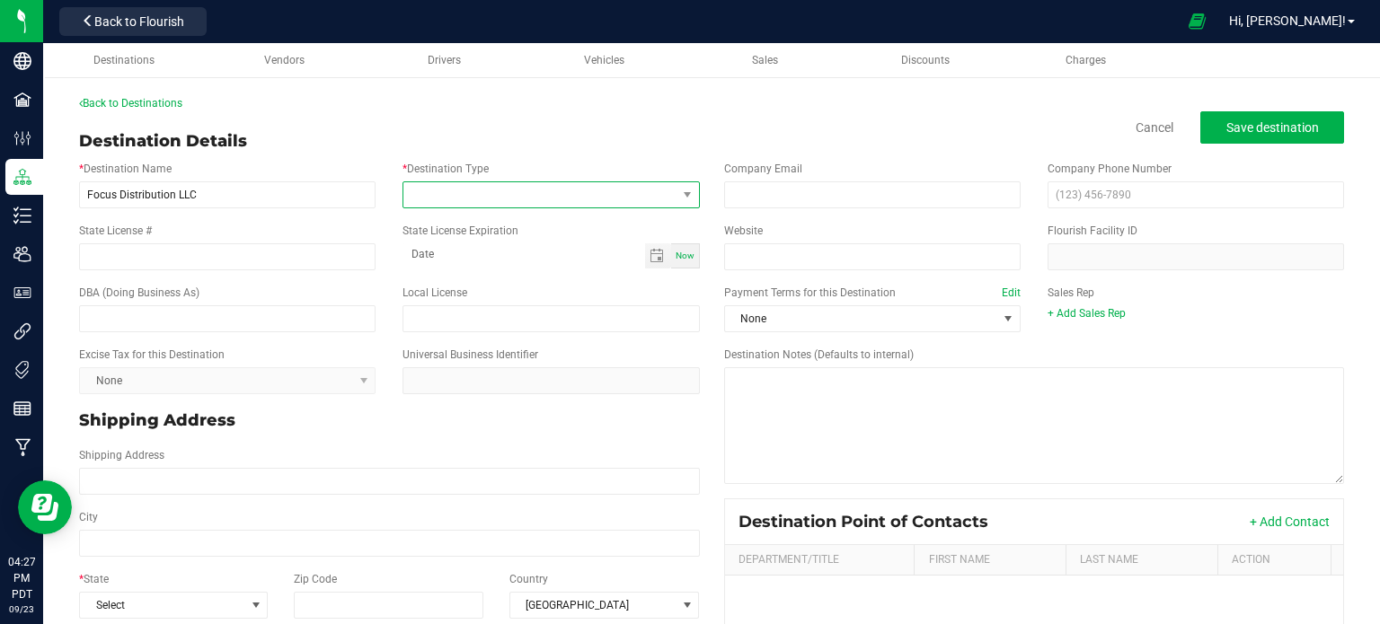
click at [578, 200] on span at bounding box center [539, 194] width 272 height 25
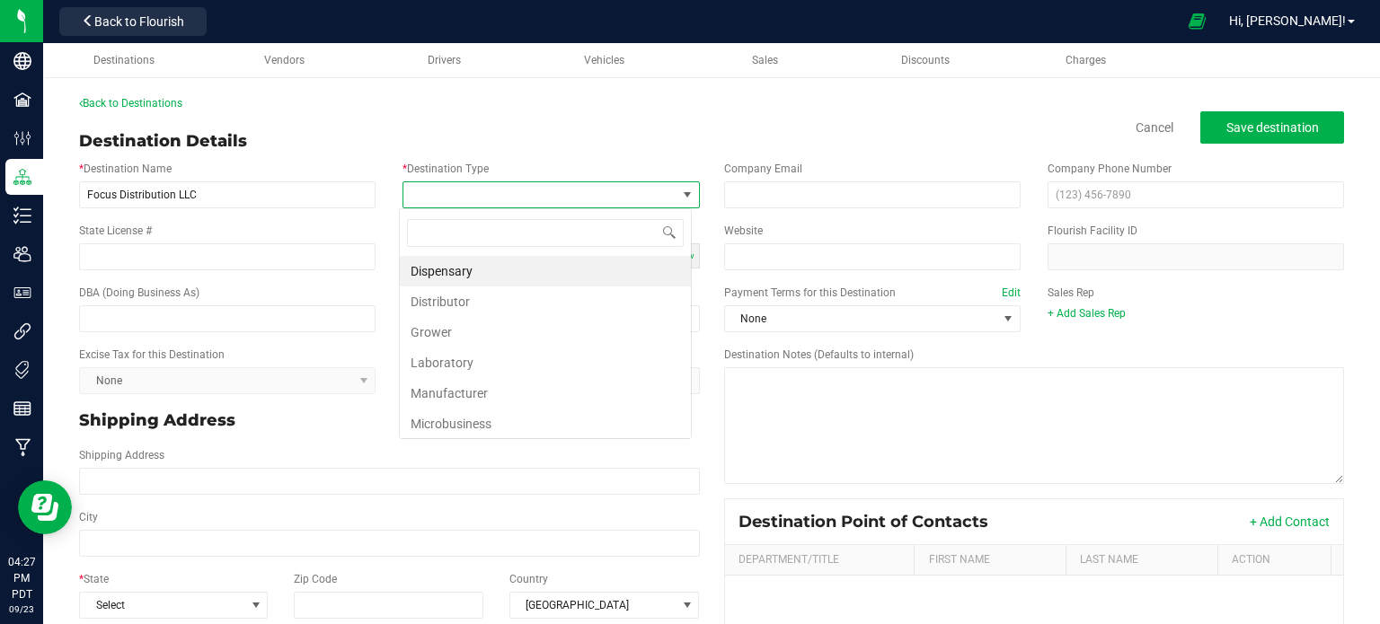
scroll to position [26, 293]
click at [507, 304] on li "Distributor" at bounding box center [545, 302] width 291 height 31
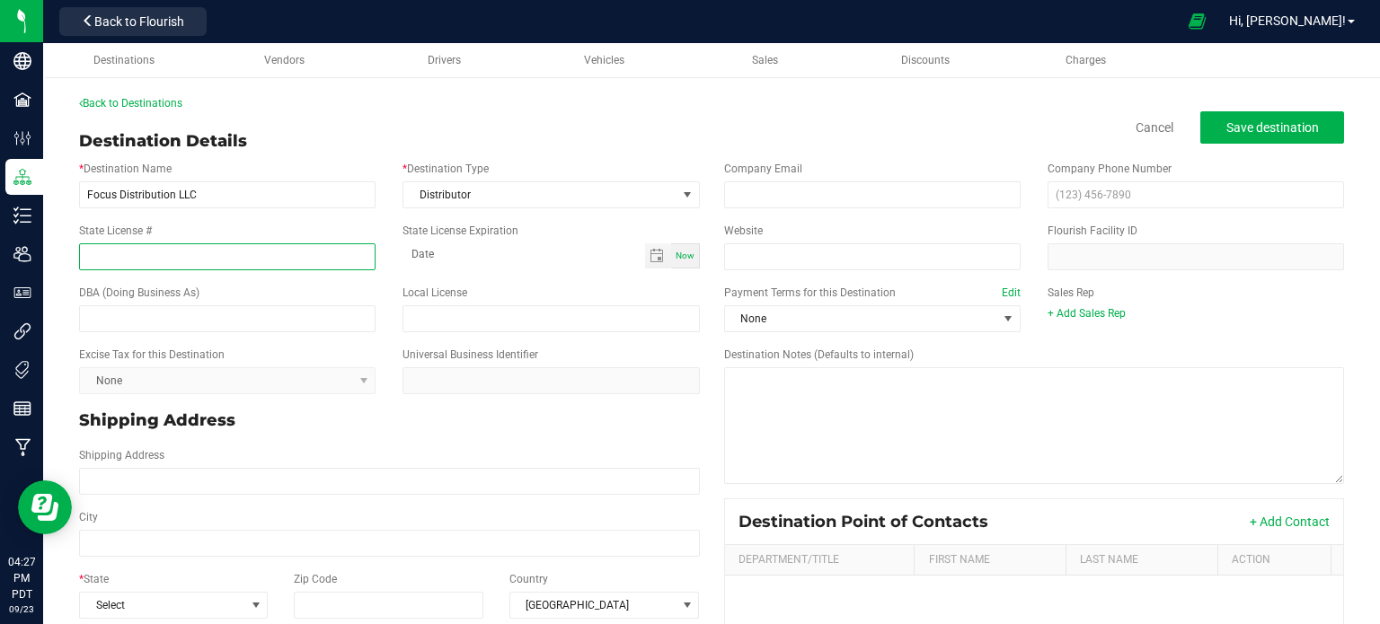
click at [216, 250] on input "State License #" at bounding box center [227, 257] width 297 height 27
paste input "21781007495292162943"
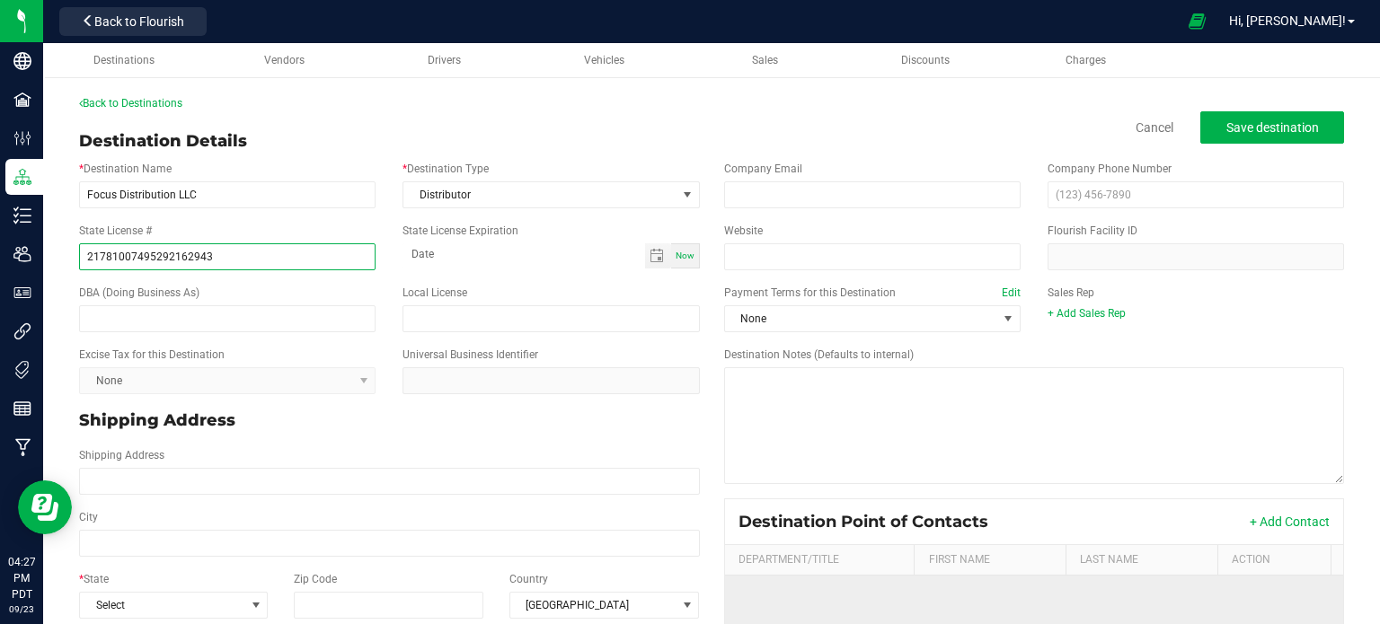
type input "21781007495292162943"
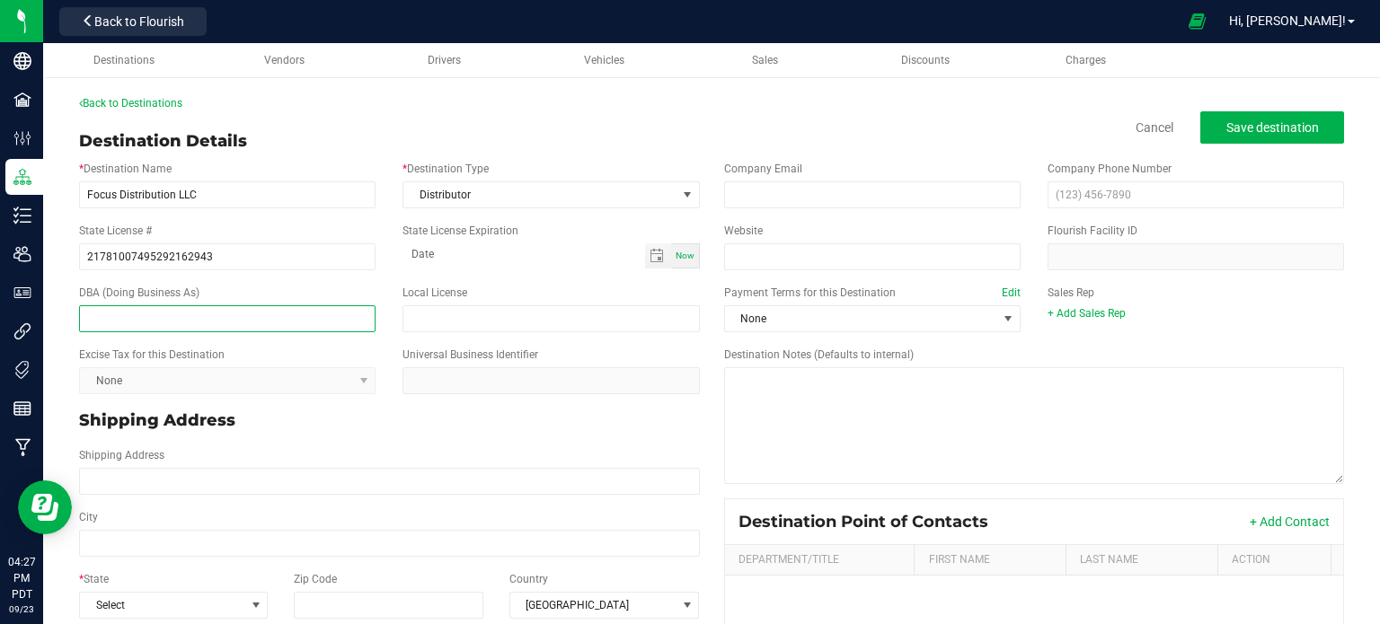
click at [236, 321] on input "text" at bounding box center [227, 319] width 297 height 27
paste input "Focus Distribution LLC (2943)"
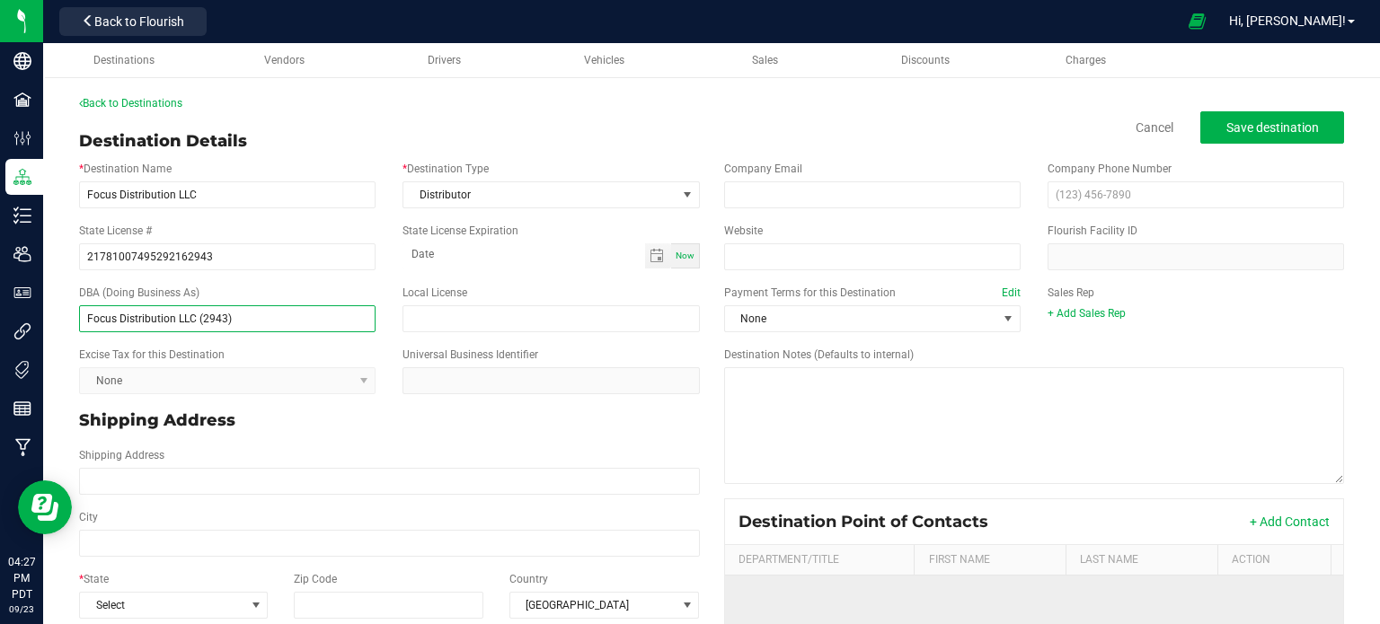
type input "Focus Distribution LLC (2943)"
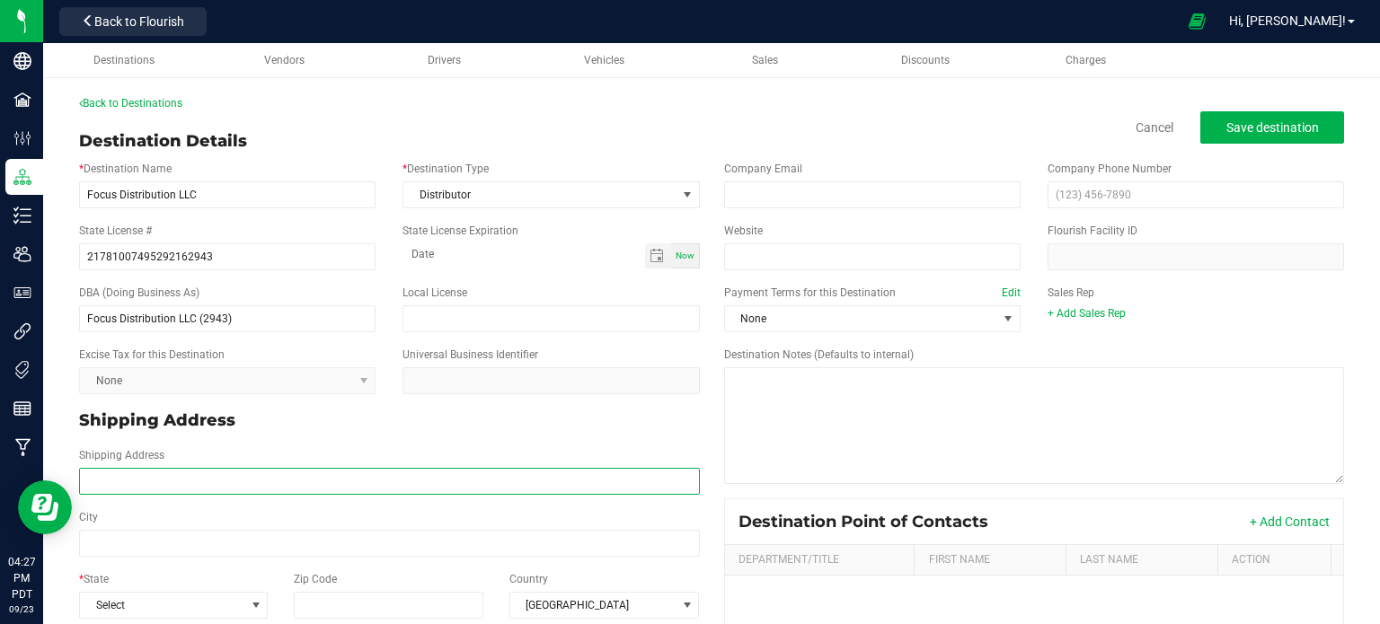
click at [213, 489] on input "Shipping Address" at bounding box center [389, 481] width 621 height 27
paste input "6280 S. Valley View Blvd Suite 404-406"
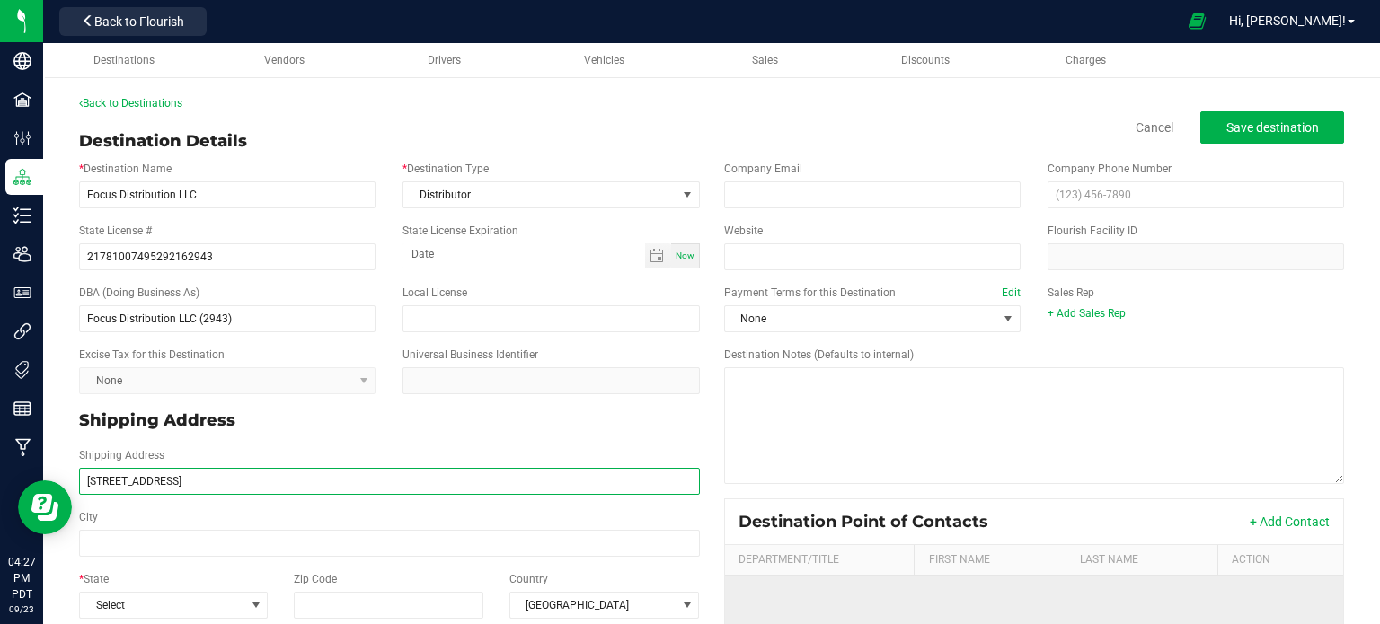
type input "6280 S. Valley View Blvd Suite 404-406"
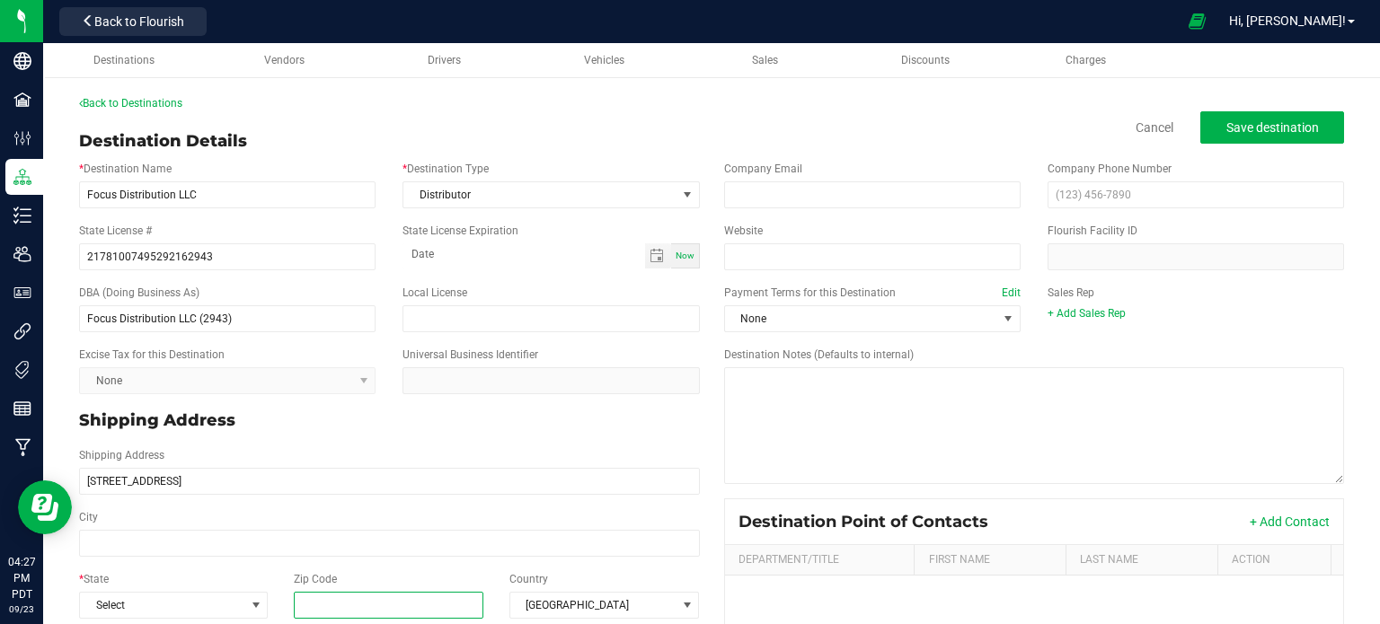
click at [327, 601] on input "Zip Code" at bounding box center [389, 605] width 190 height 27
paste input "89118"
type input "89118"
click at [239, 607] on span "Select" at bounding box center [162, 605] width 164 height 25
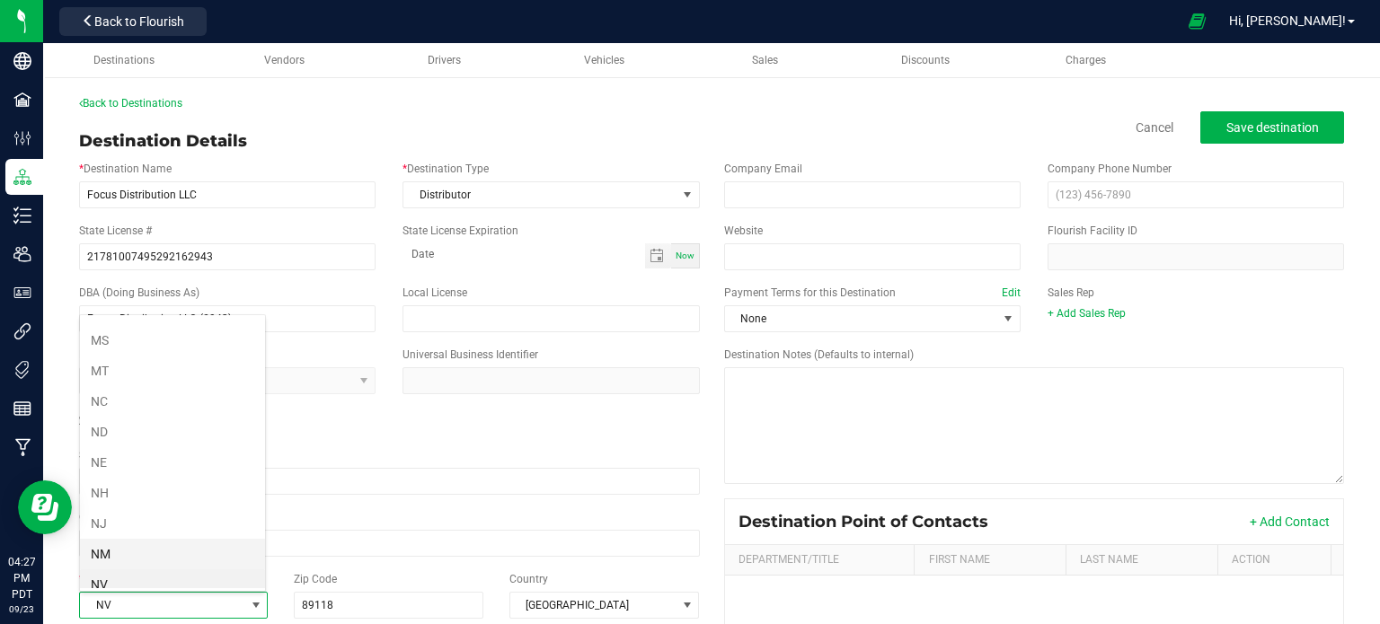
scroll to position [787, 0]
click at [127, 540] on li "NV" at bounding box center [172, 555] width 185 height 31
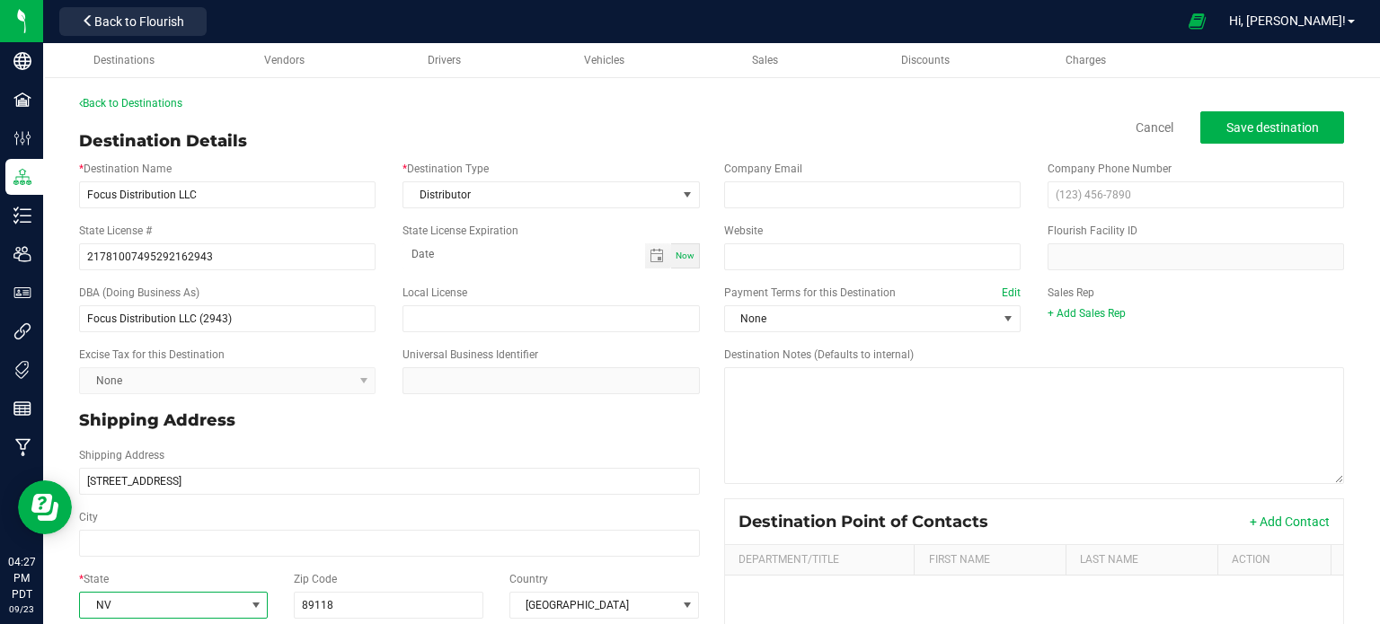
click at [381, 425] on p "Shipping Address" at bounding box center [389, 421] width 621 height 24
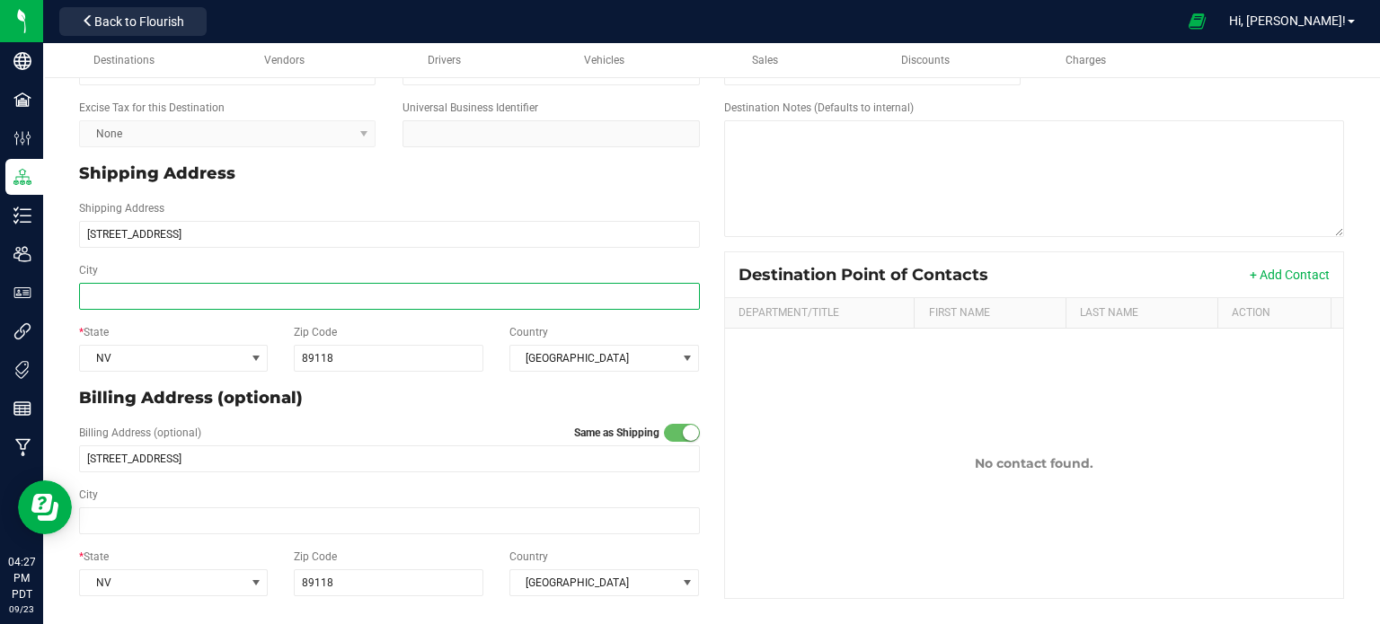
click at [185, 288] on input "City" at bounding box center [389, 296] width 621 height 27
type input "[GEOGRAPHIC_DATA]"
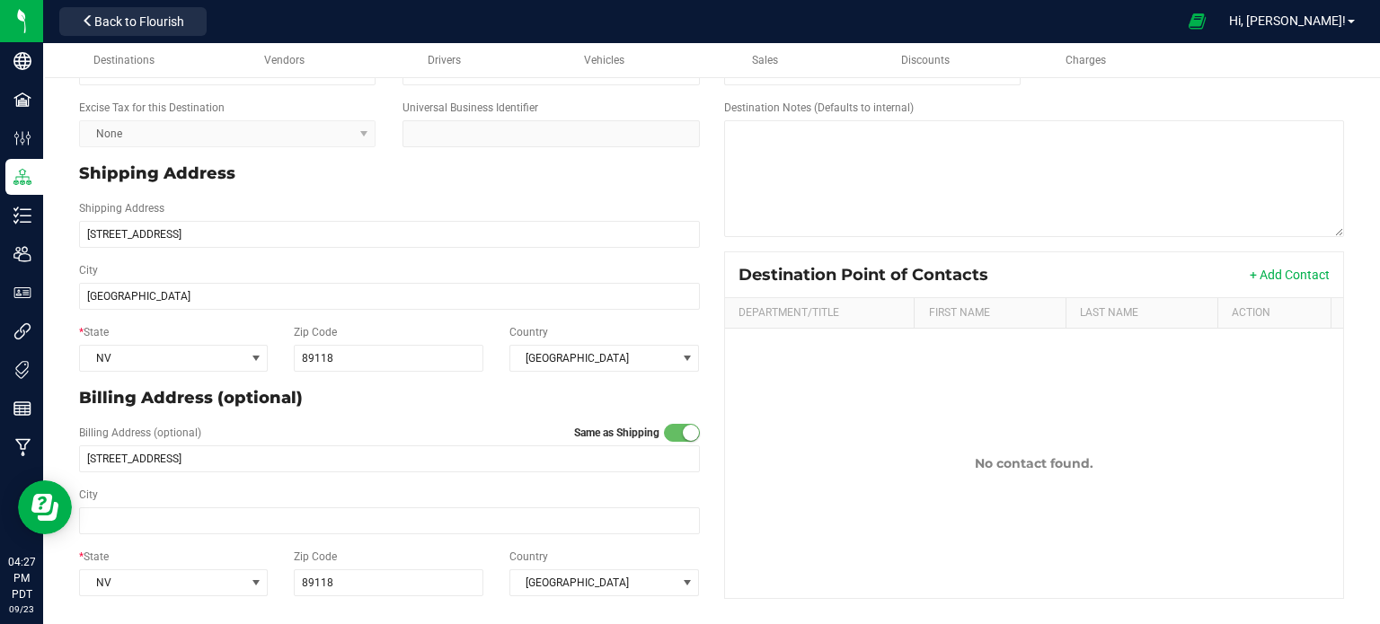
type input "[GEOGRAPHIC_DATA]"
click at [148, 534] on div "City Las Vegas" at bounding box center [390, 511] width 648 height 62
click at [368, 487] on div "City Las Vegas" at bounding box center [390, 511] width 648 height 48
click at [379, 505] on div "City Las Vegas" at bounding box center [390, 511] width 648 height 48
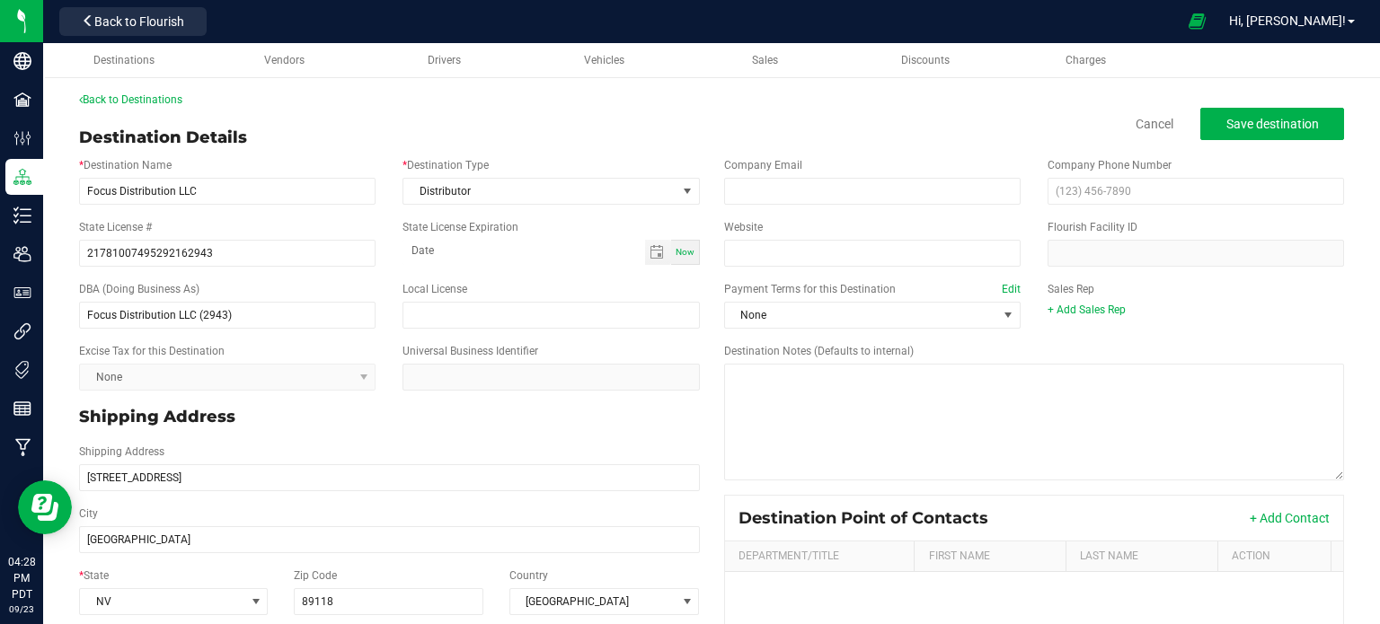
scroll to position [0, 0]
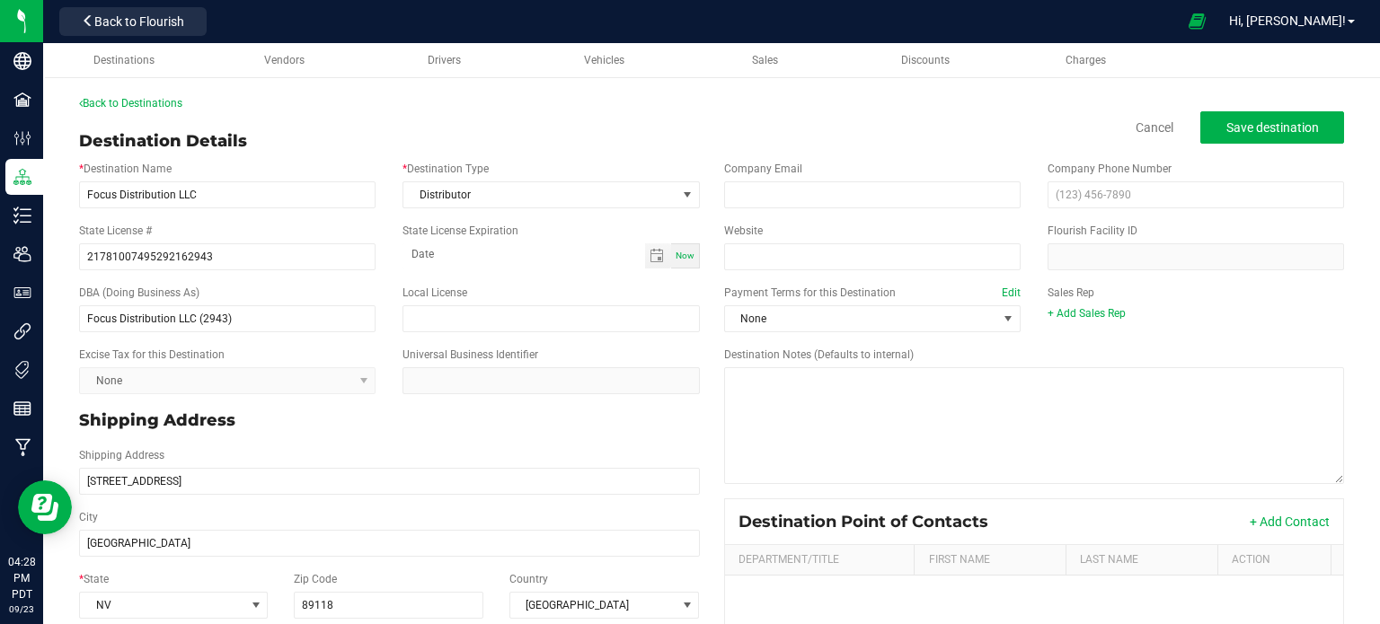
click at [523, 271] on div "State License # 21781007495292162943 State License Expiration Now" at bounding box center [390, 247] width 648 height 62
click at [792, 186] on input "email" at bounding box center [872, 195] width 297 height 27
paste input "Dispatch@Focus-Distribution.com"
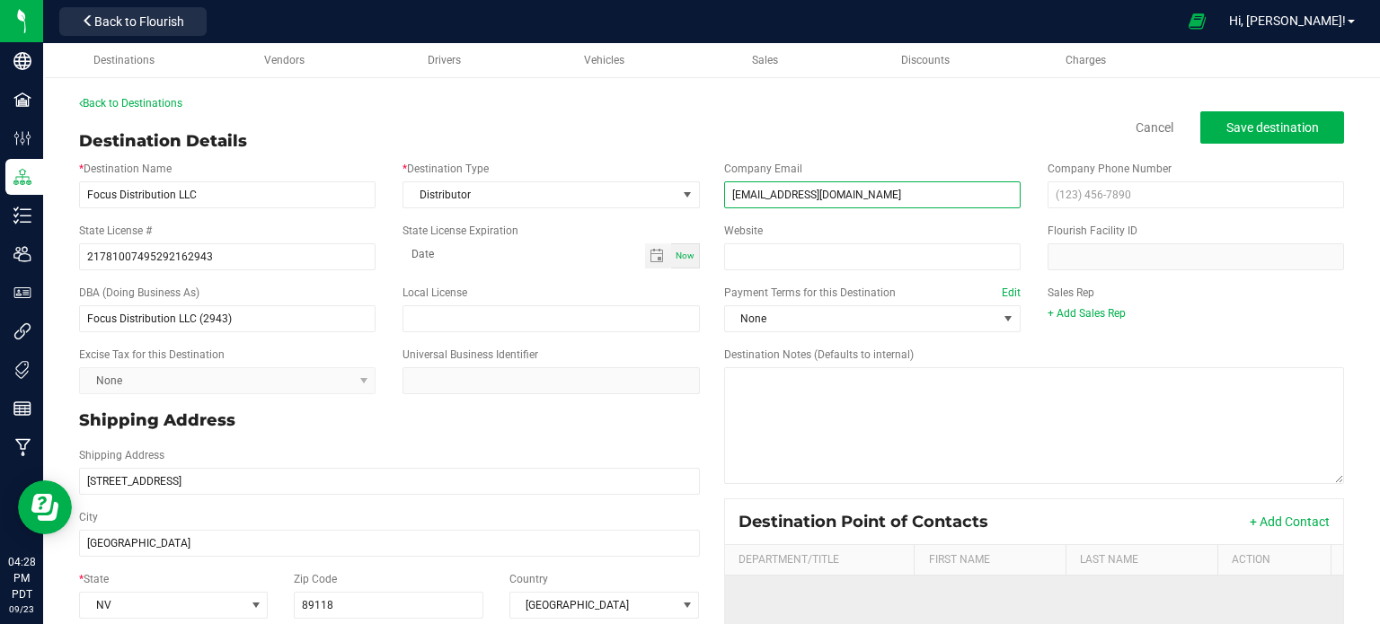
type input "Dispatch@Focus-Distribution.com"
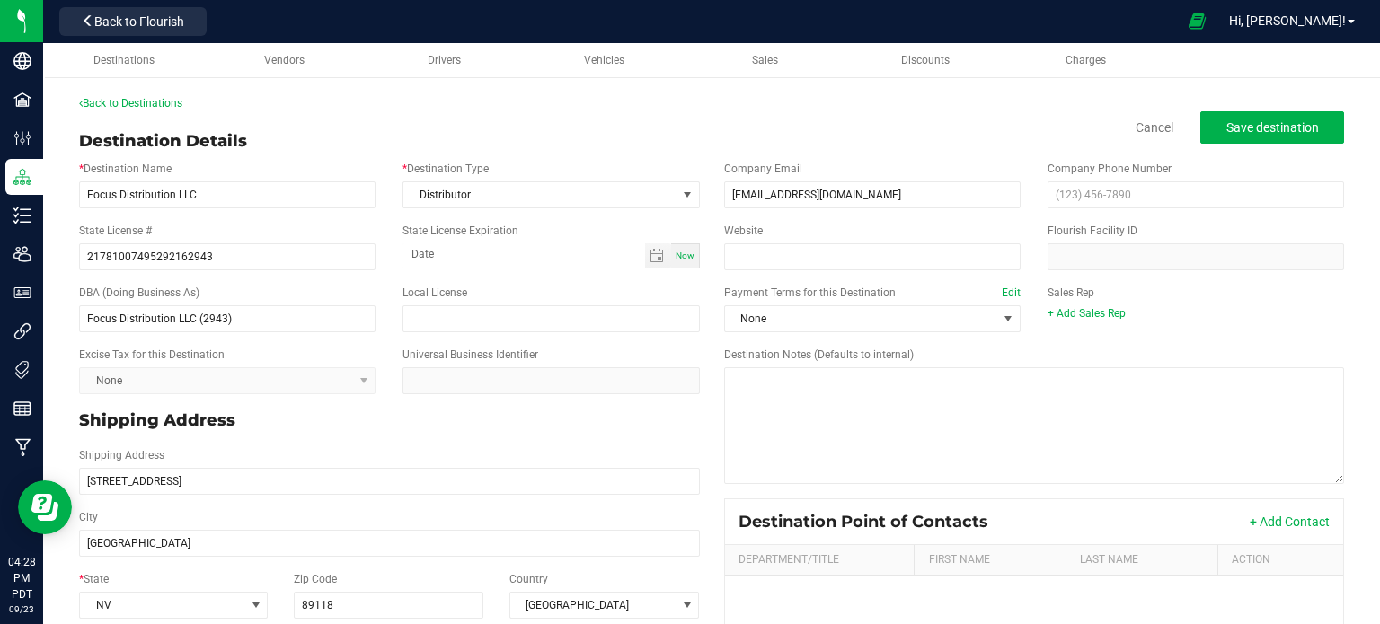
click at [1124, 178] on div "Company Phone Number" at bounding box center [1195, 185] width 323 height 48
click at [1107, 202] on input "text" at bounding box center [1196, 195] width 297 height 27
paste input "(702) 966-3128"
type input "(702) 966-3128"
click at [980, 132] on div "Destination Details Cancel Save destination" at bounding box center [711, 141] width 1265 height 24
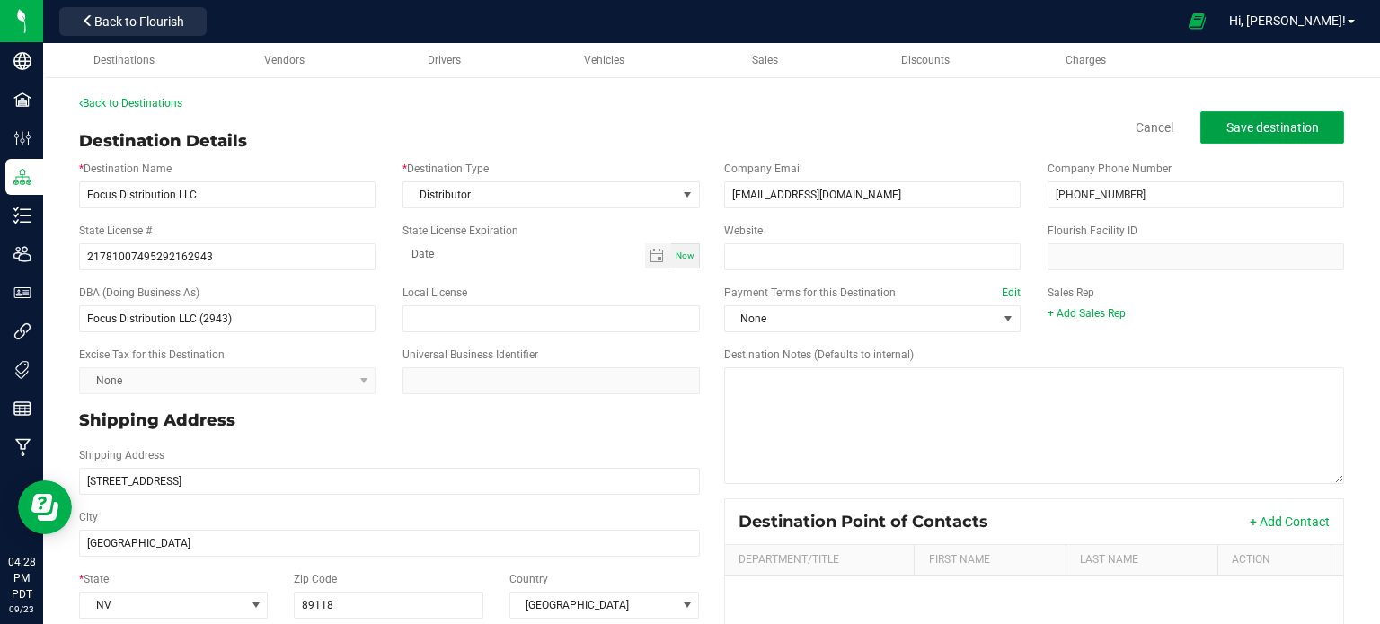
click at [1247, 125] on span "Save destination" at bounding box center [1273, 127] width 93 height 14
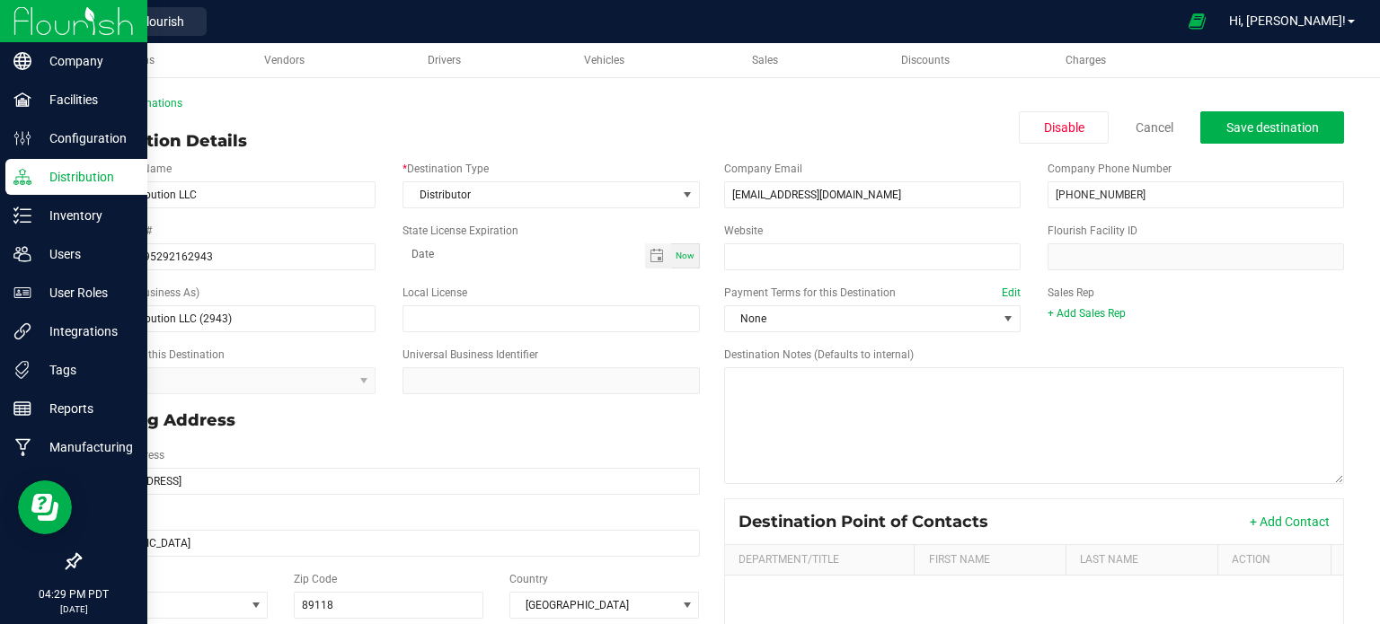
click at [37, 24] on img at bounding box center [73, 21] width 120 height 42
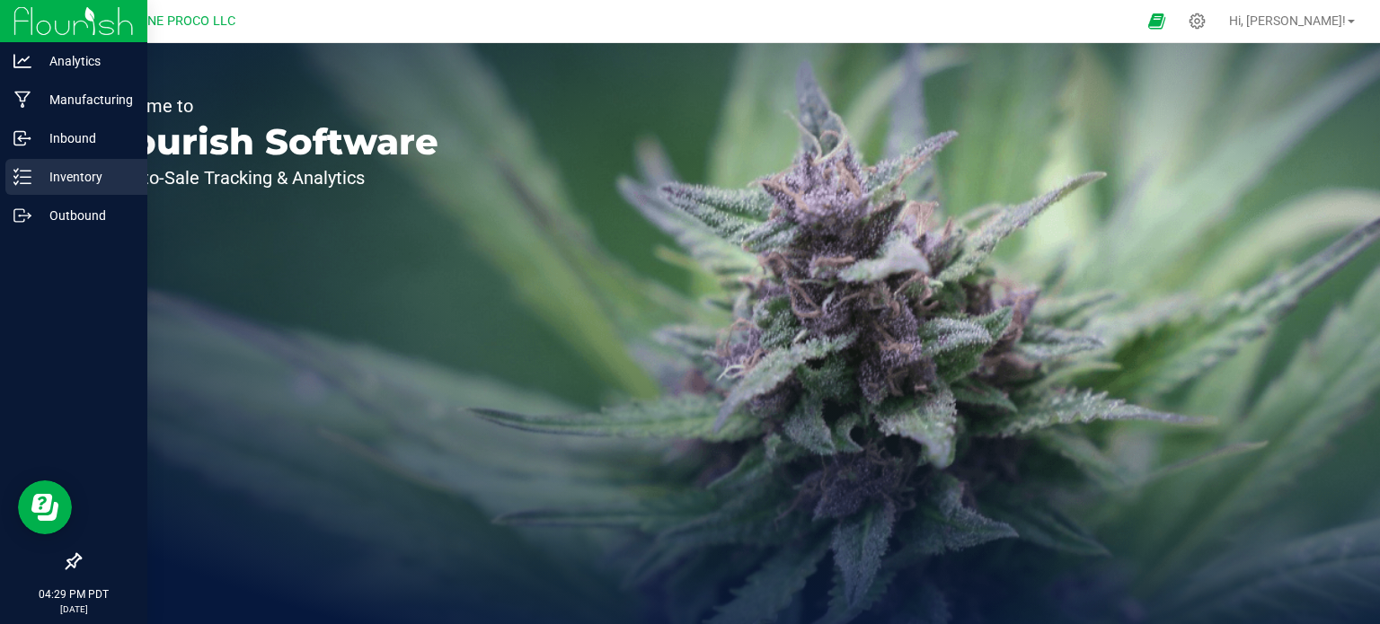
click at [9, 177] on div "Inventory" at bounding box center [76, 177] width 142 height 36
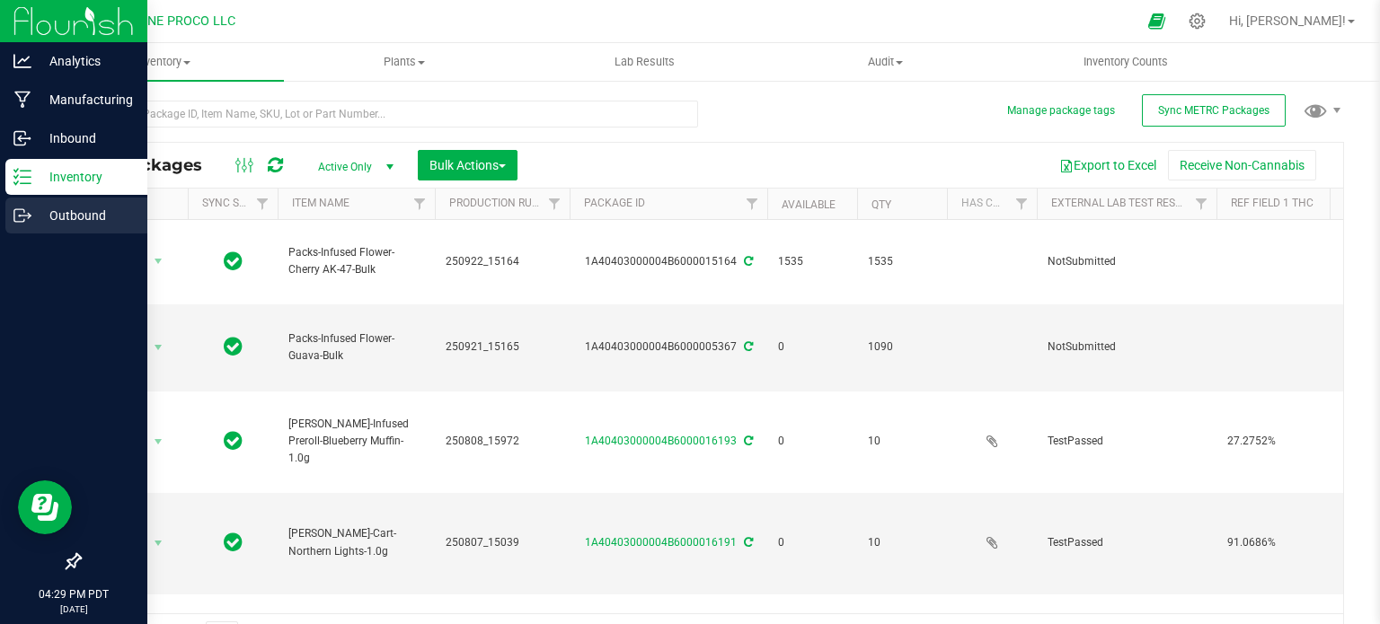
click at [15, 218] on icon at bounding box center [22, 216] width 18 height 18
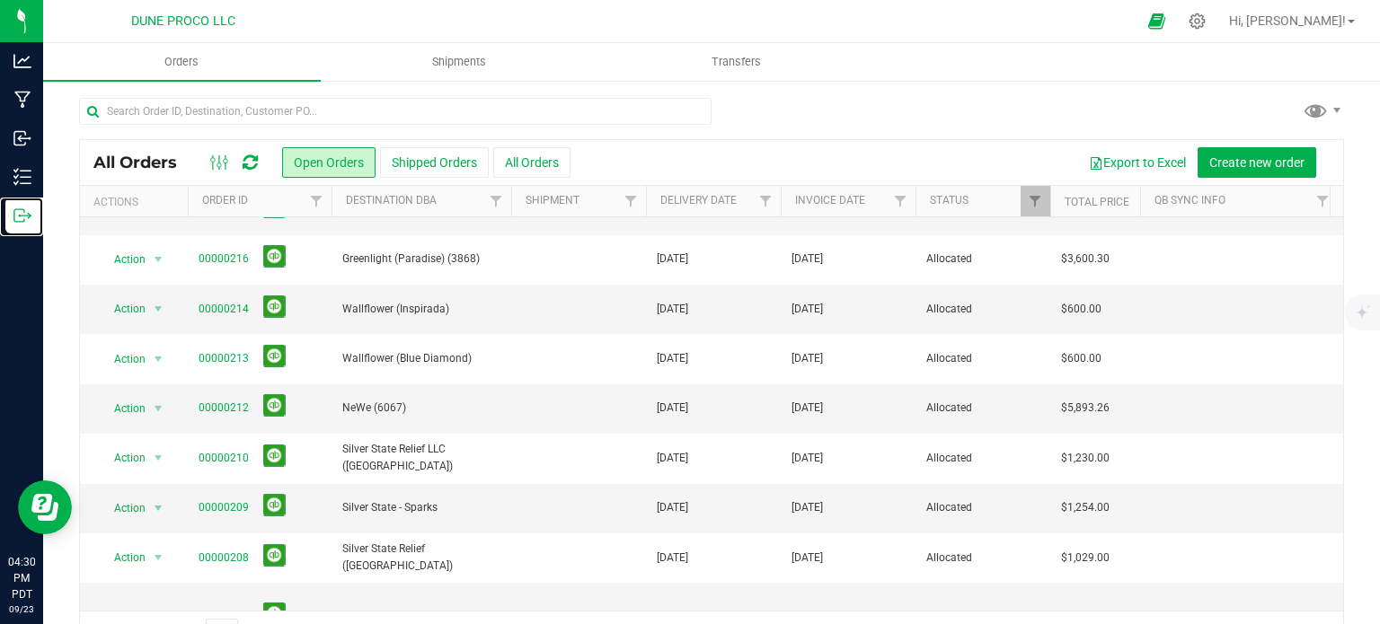
scroll to position [180, 0]
click at [217, 398] on span "00000212" at bounding box center [260, 410] width 122 height 28
click at [217, 418] on span "00000212" at bounding box center [260, 410] width 122 height 28
click at [217, 409] on link "00000212" at bounding box center [224, 410] width 50 height 17
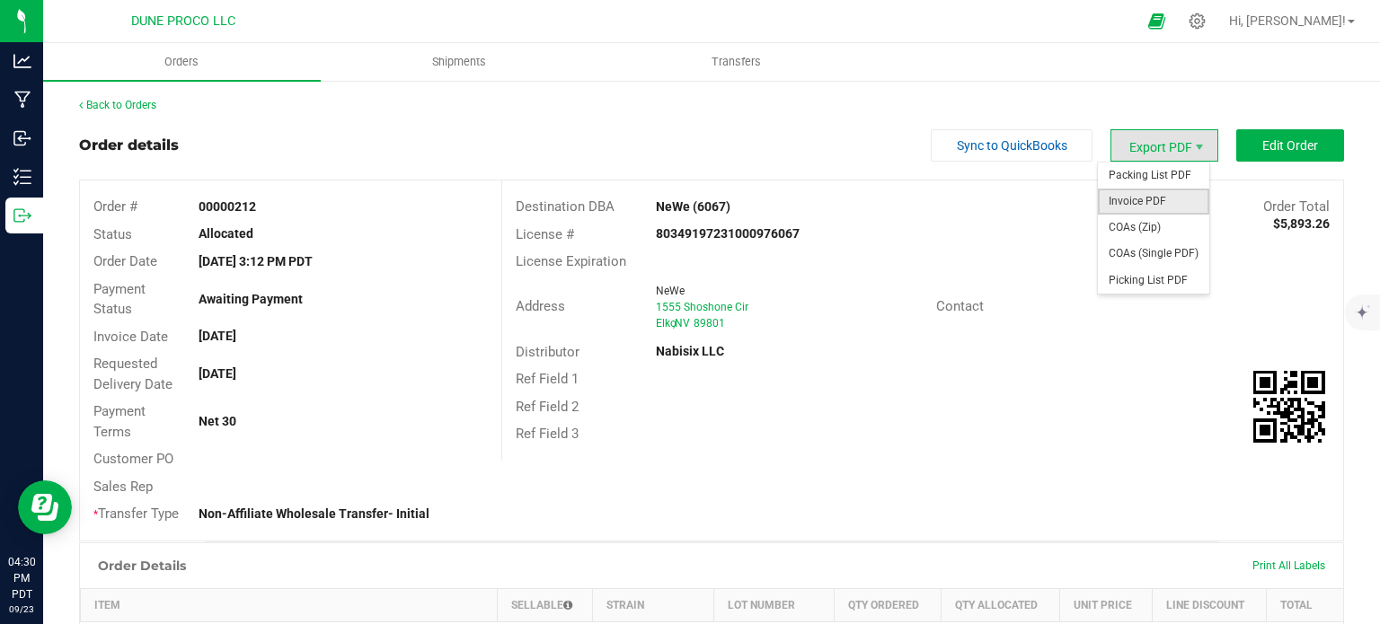
click at [1144, 194] on span "Invoice PDF" at bounding box center [1153, 202] width 111 height 26
click at [1132, 211] on span "Invoice PDF" at bounding box center [1153, 202] width 111 height 26
click at [1145, 254] on span "COAs (Single PDF)" at bounding box center [1153, 254] width 111 height 26
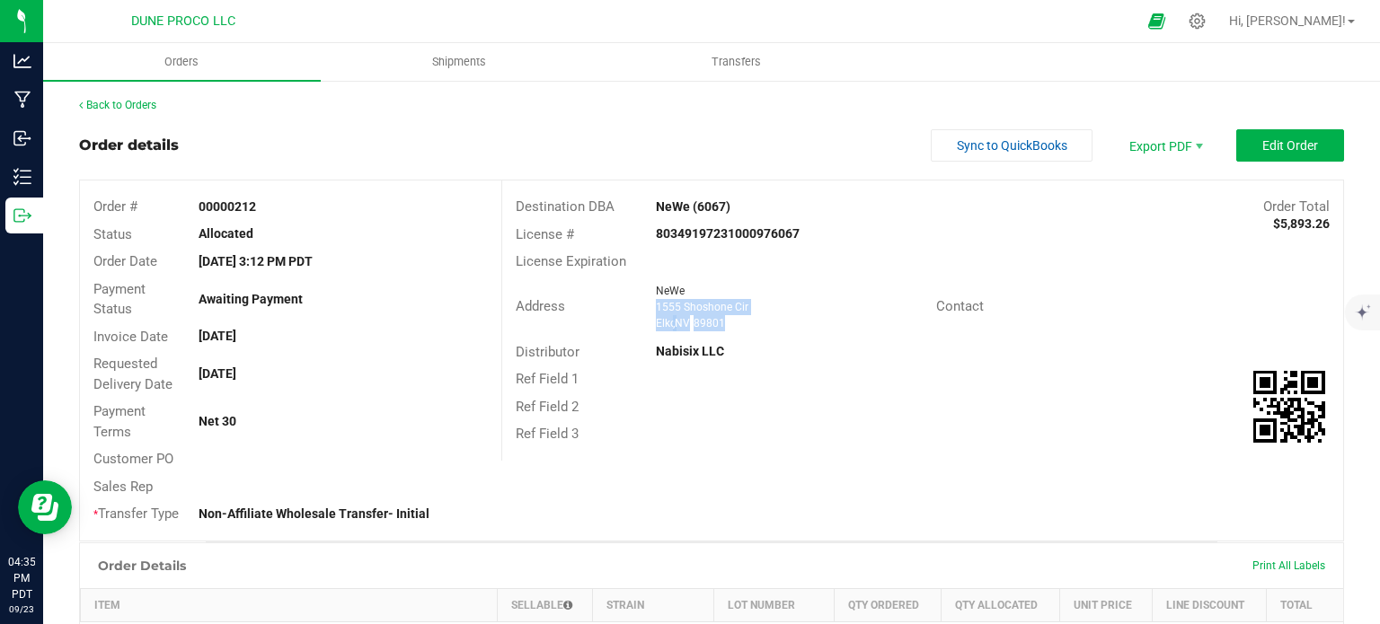
drag, startPoint x: 719, startPoint y: 322, endPoint x: 647, endPoint y: 304, distance: 74.1
click at [647, 304] on div "NeWe 1555 Shoshone Cir Elko , NV 89801" at bounding box center [791, 307] width 289 height 49
copy ngx-name-and-address "1555 Shoshone Cir Elko , NV 89801"
click at [1286, 143] on span "Edit Order" at bounding box center [1290, 145] width 56 height 14
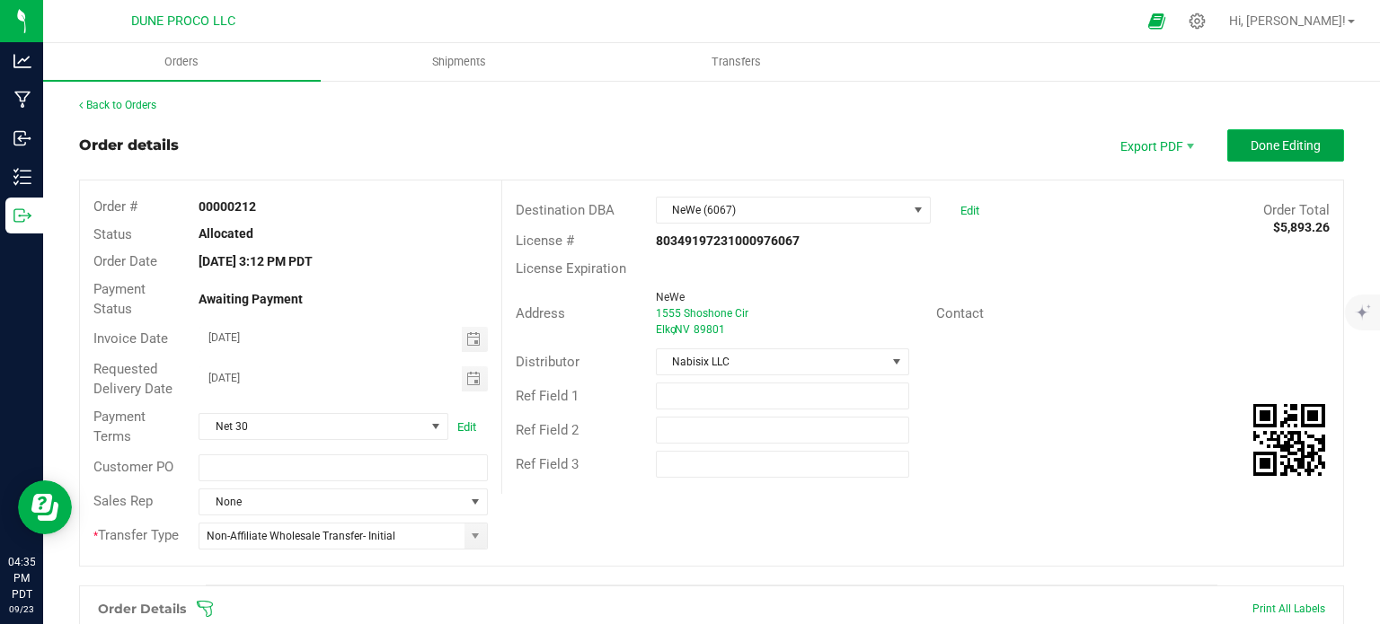
click at [1276, 146] on span "Done Editing" at bounding box center [1286, 145] width 70 height 14
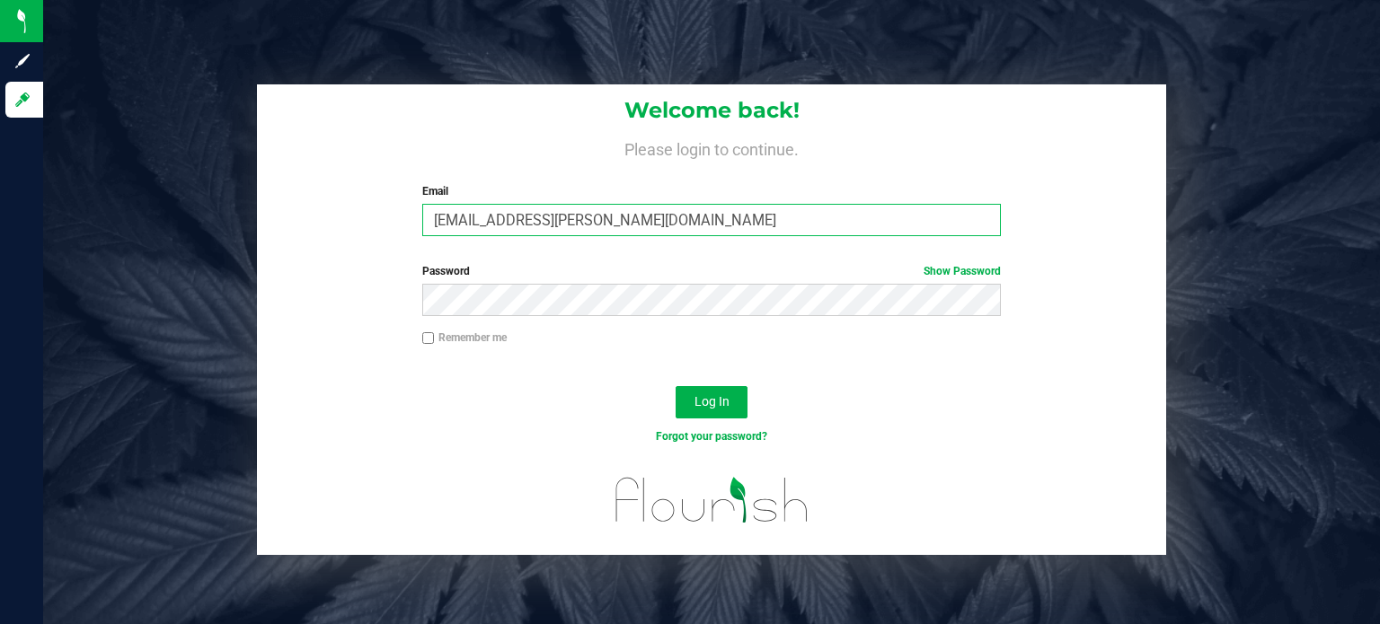
click at [518, 211] on input "[EMAIL_ADDRESS][PERSON_NAME][DOMAIN_NAME]" at bounding box center [712, 220] width 580 height 32
type input "[EMAIL_ADDRESS][DOMAIN_NAME]"
click at [701, 403] on span "Log In" at bounding box center [712, 401] width 35 height 14
